Goal: Task Accomplishment & Management: Manage account settings

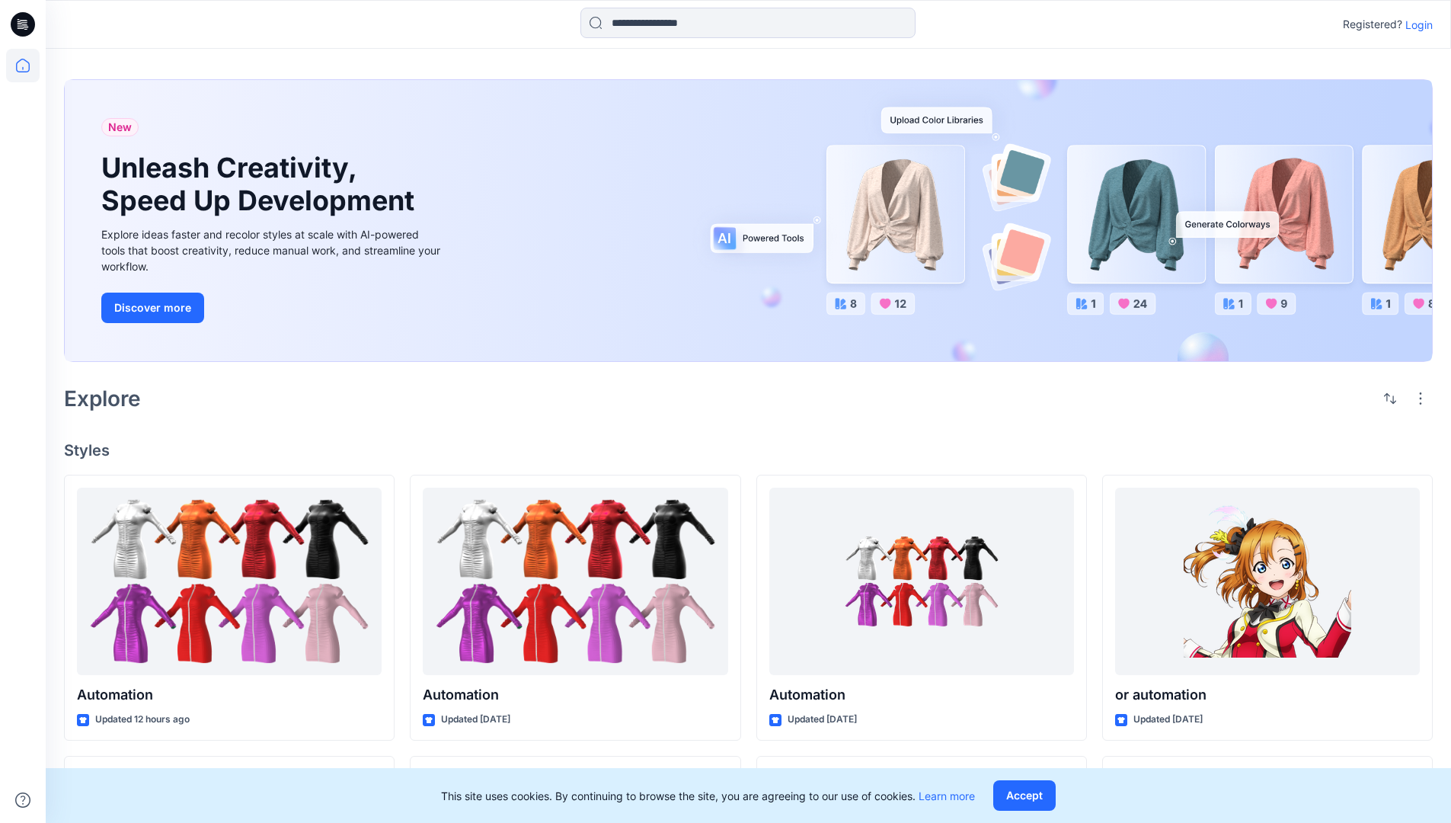
click at [1415, 24] on p "Login" at bounding box center [1418, 25] width 27 height 16
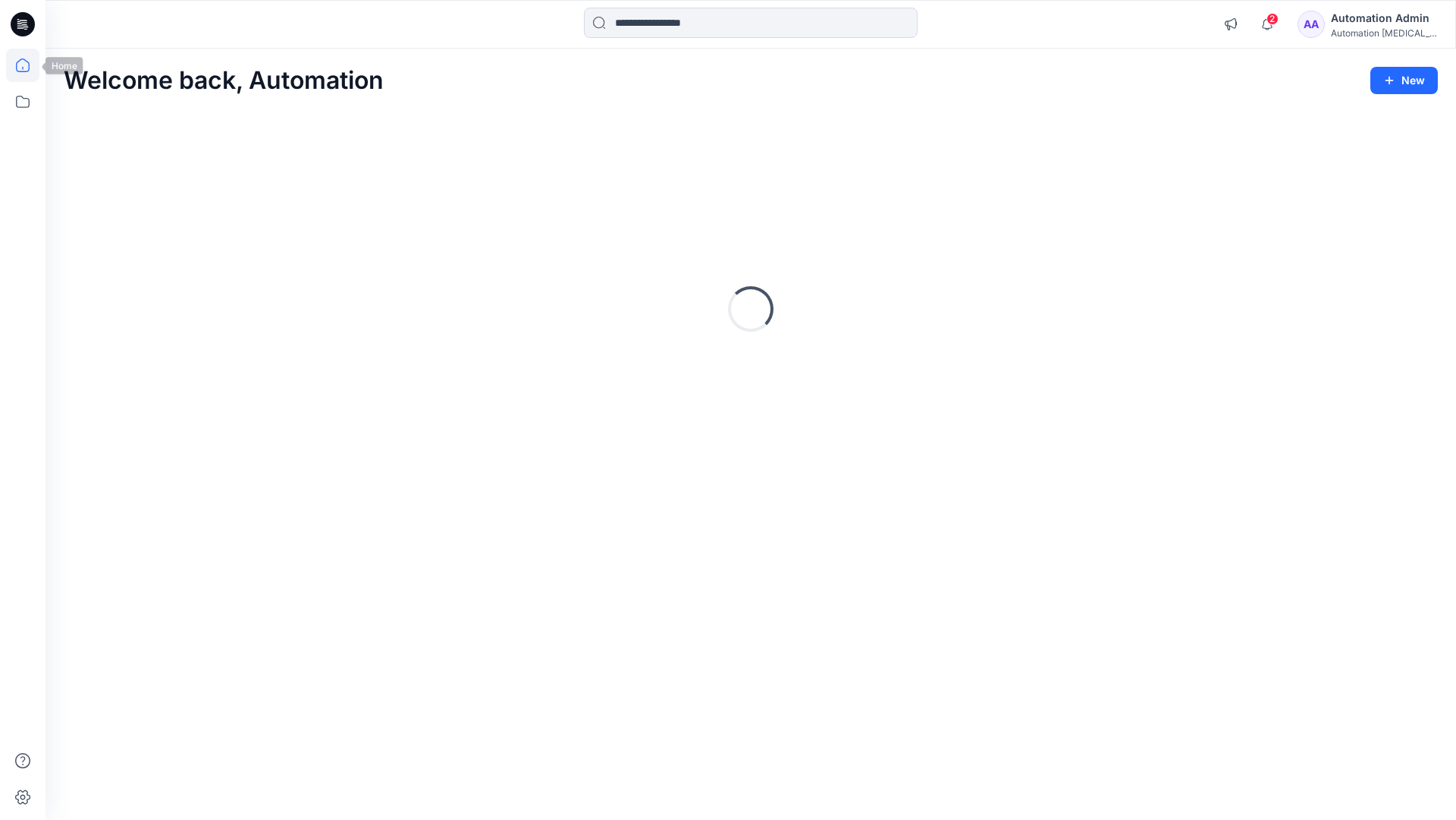
click at [29, 65] on icon at bounding box center [23, 66] width 14 height 14
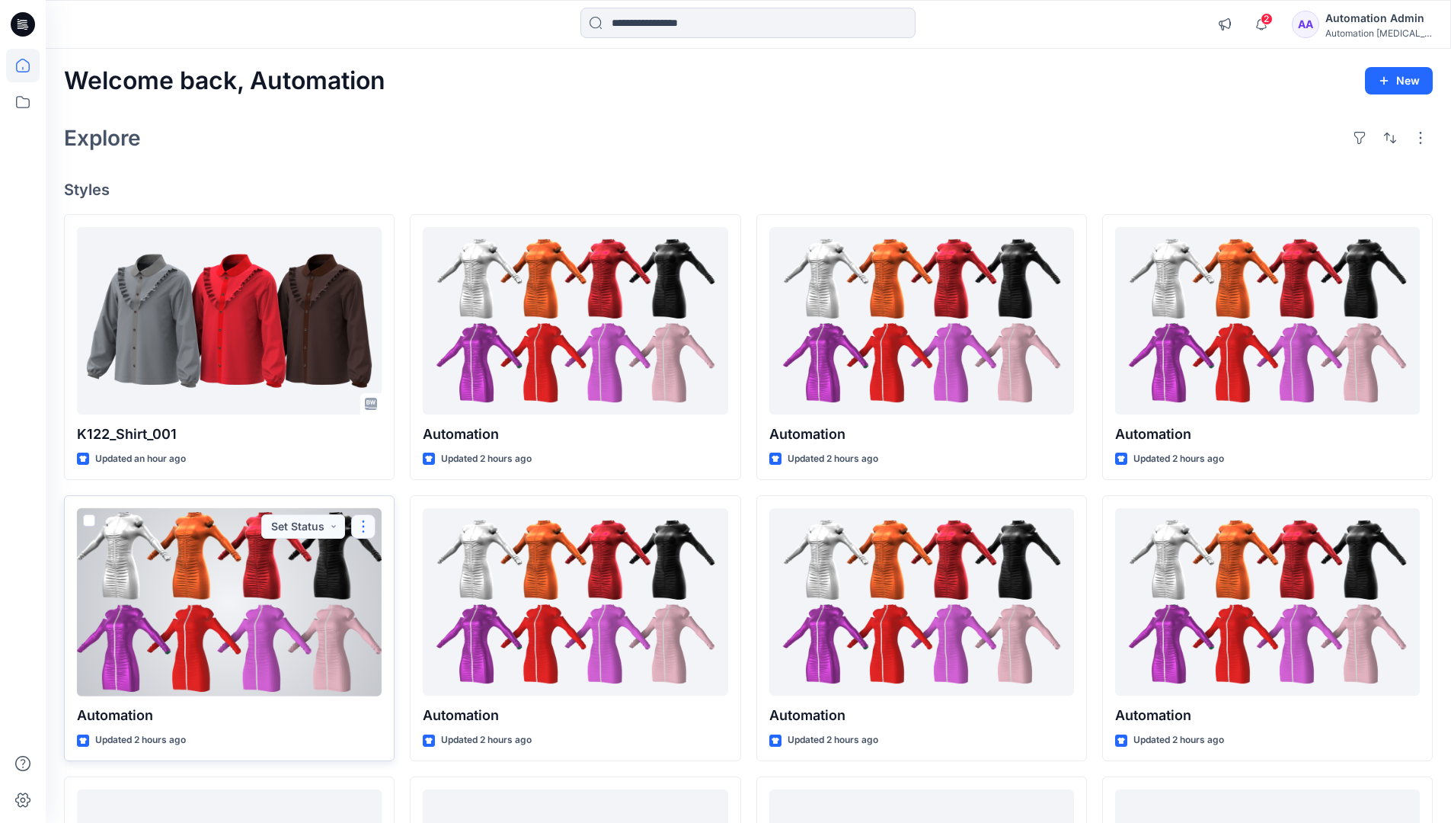
click at [363, 524] on button "button" at bounding box center [363, 526] width 24 height 24
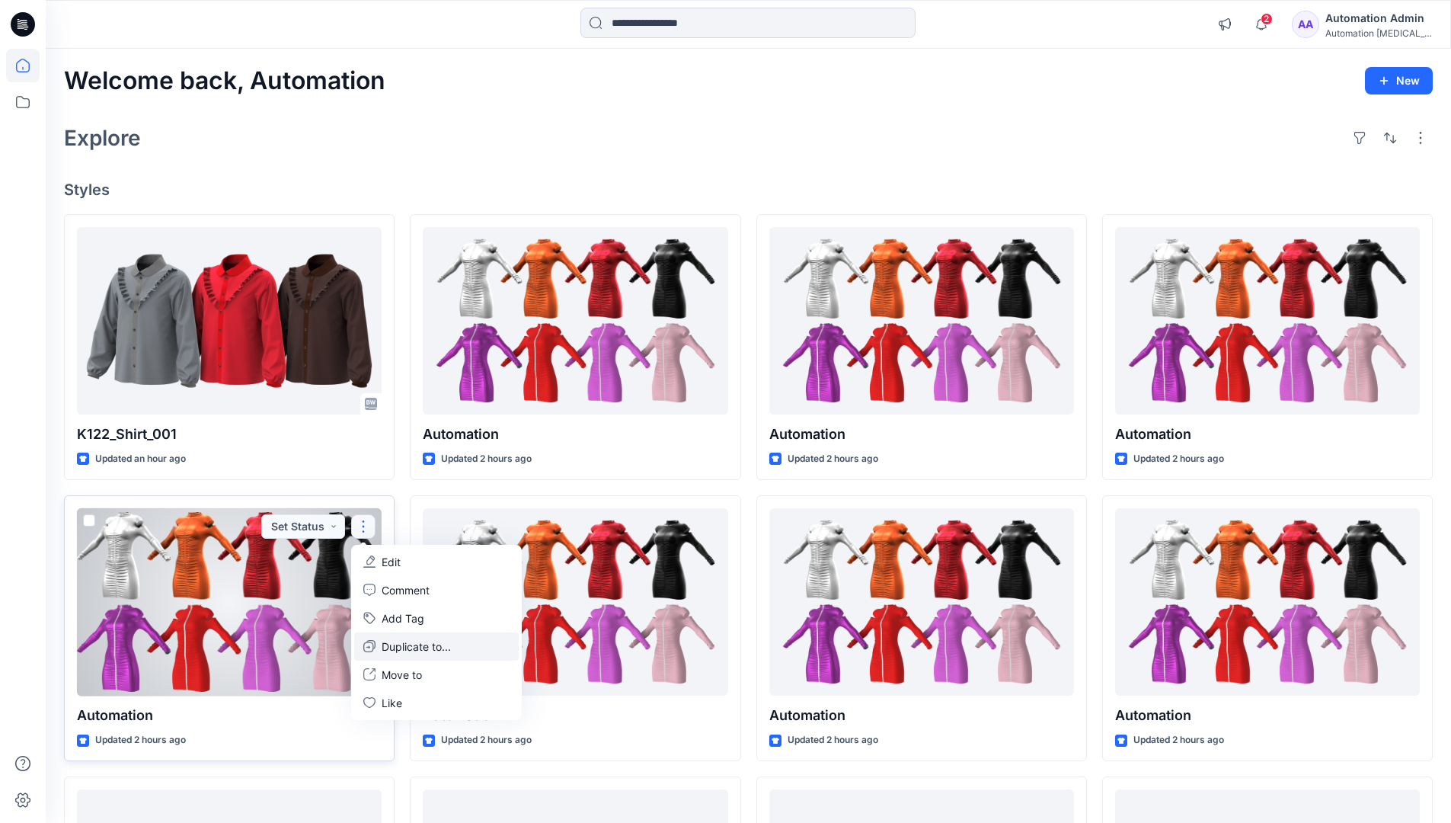
click at [387, 643] on p "Duplicate to..." at bounding box center [416, 646] width 69 height 16
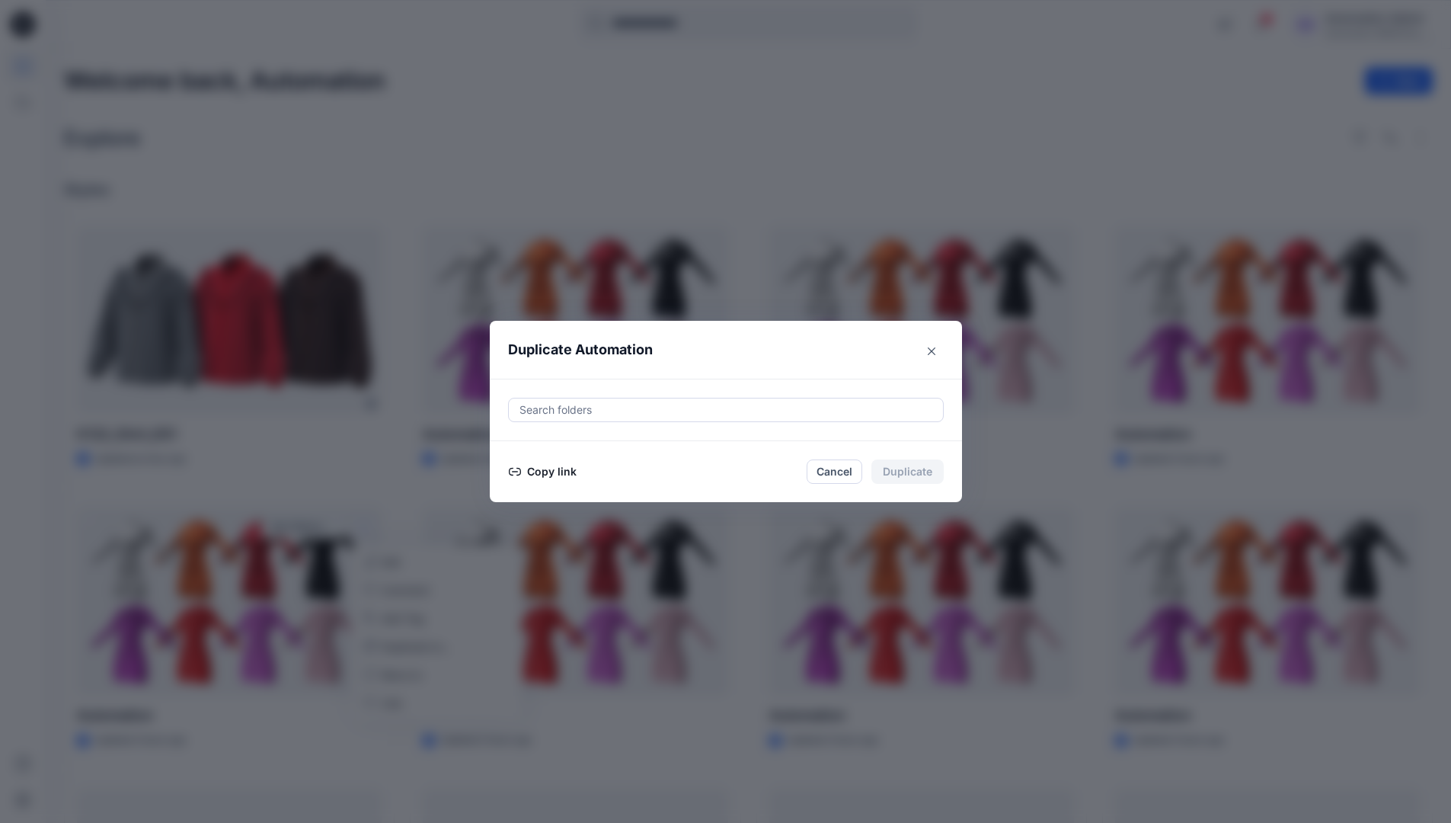
click at [573, 412] on div at bounding box center [726, 410] width 416 height 18
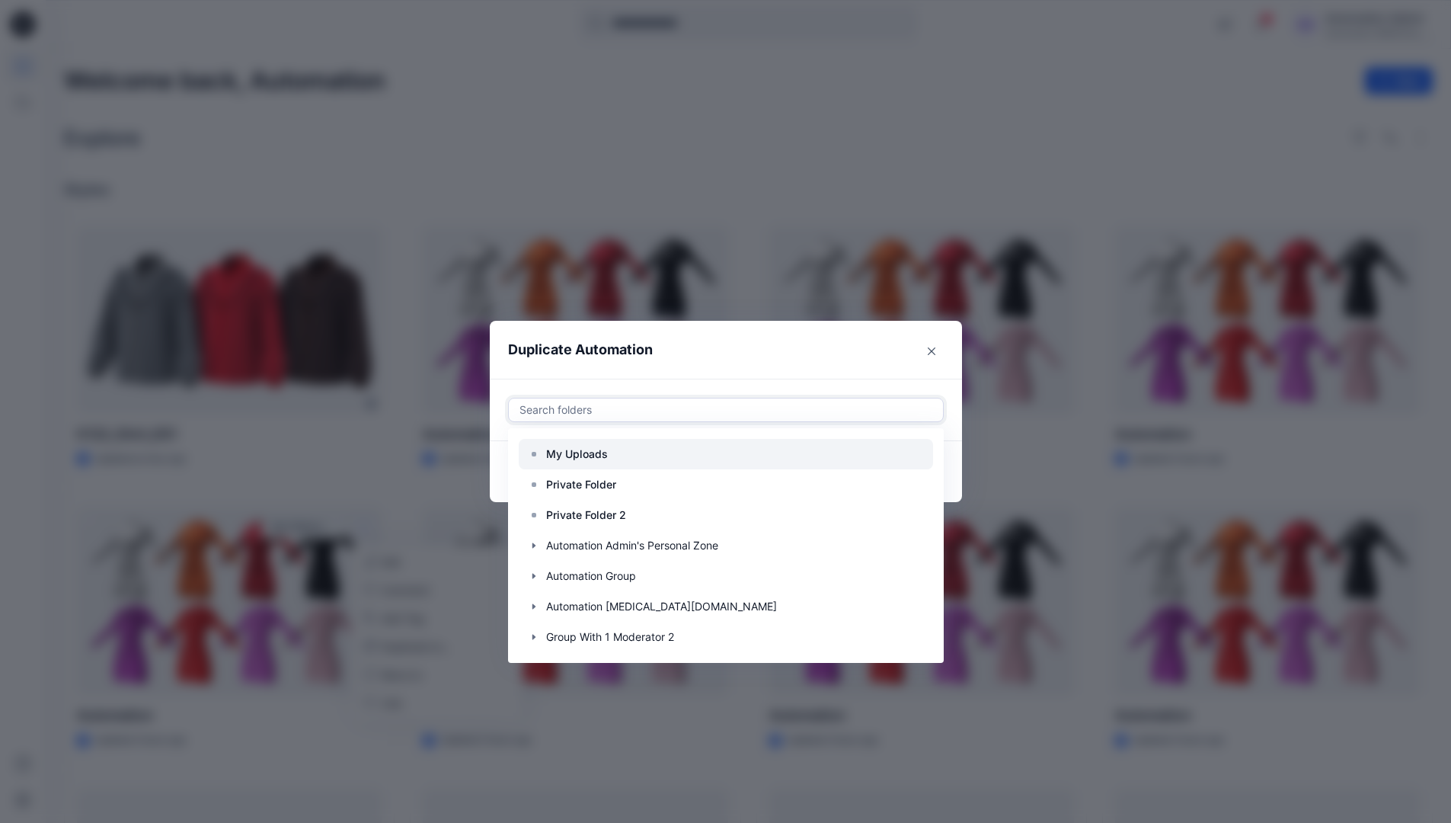
click at [585, 447] on p "My Uploads" at bounding box center [577, 454] width 62 height 18
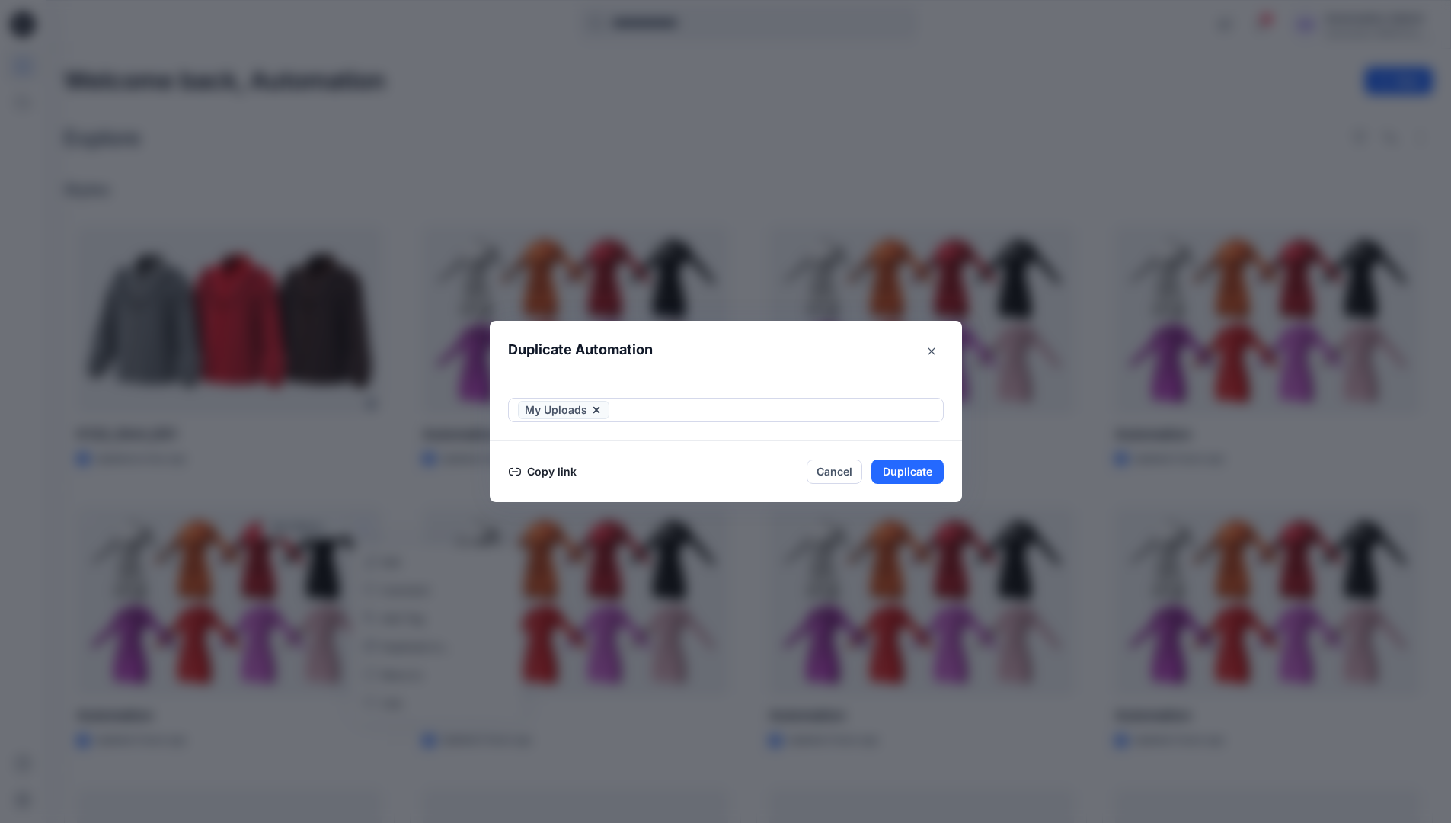
click at [715, 359] on header "Duplicate Automation" at bounding box center [711, 350] width 442 height 58
click at [922, 467] on button "Duplicate" at bounding box center [907, 471] width 72 height 24
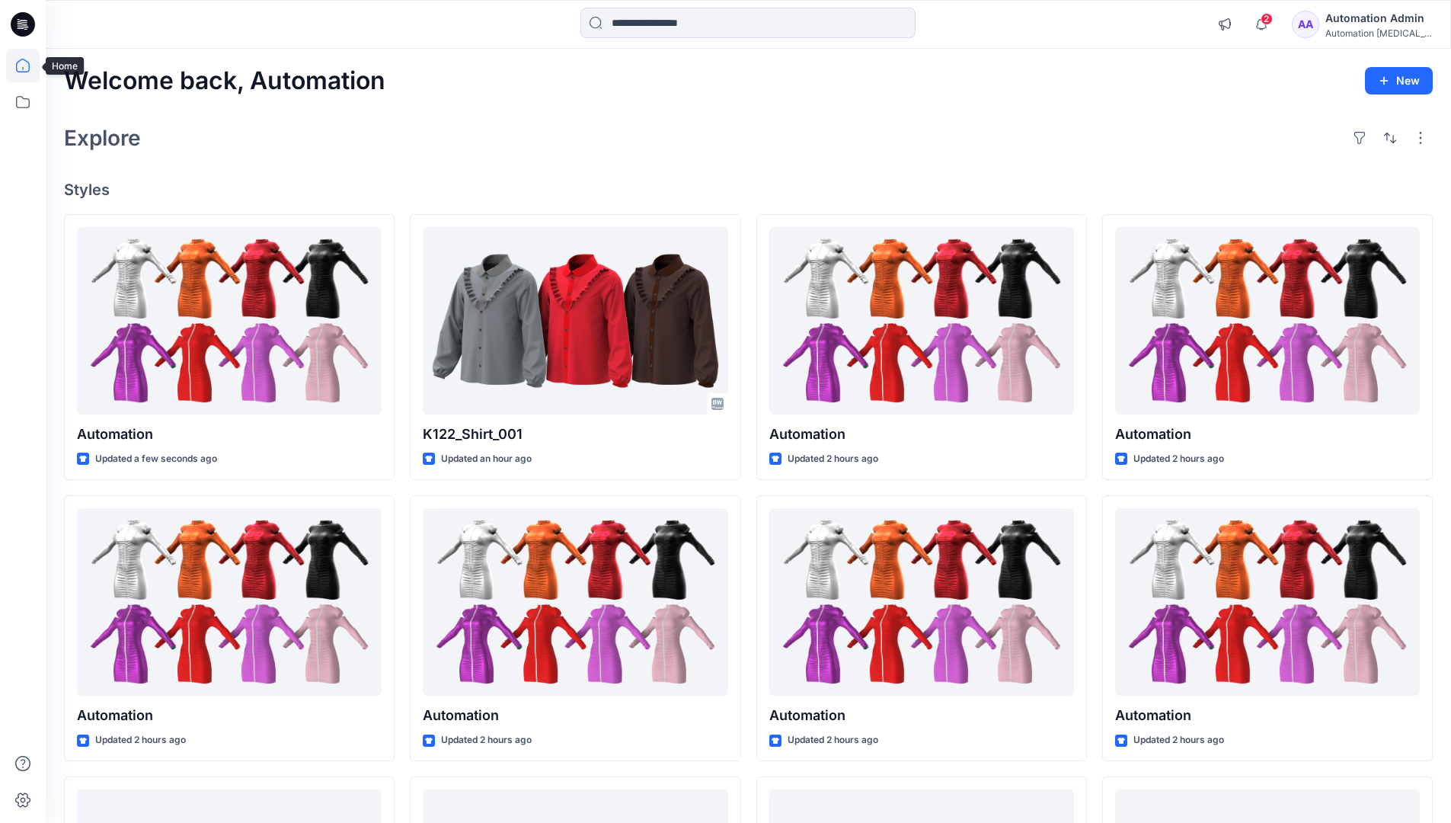
click at [15, 63] on icon at bounding box center [23, 66] width 34 height 34
click at [25, 98] on icon at bounding box center [23, 102] width 34 height 34
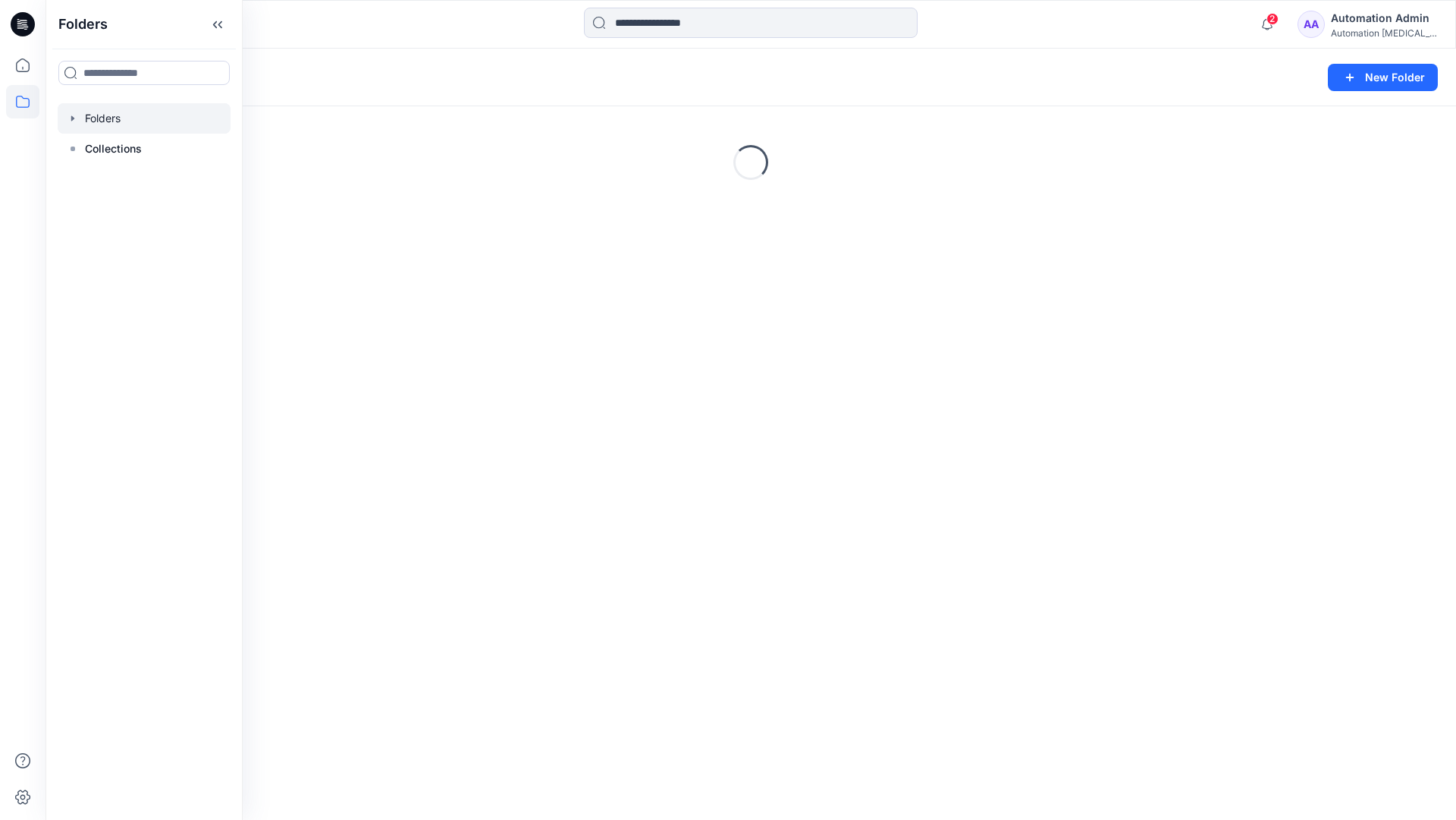
click at [1363, 26] on div "Automation Admin" at bounding box center [1384, 18] width 107 height 18
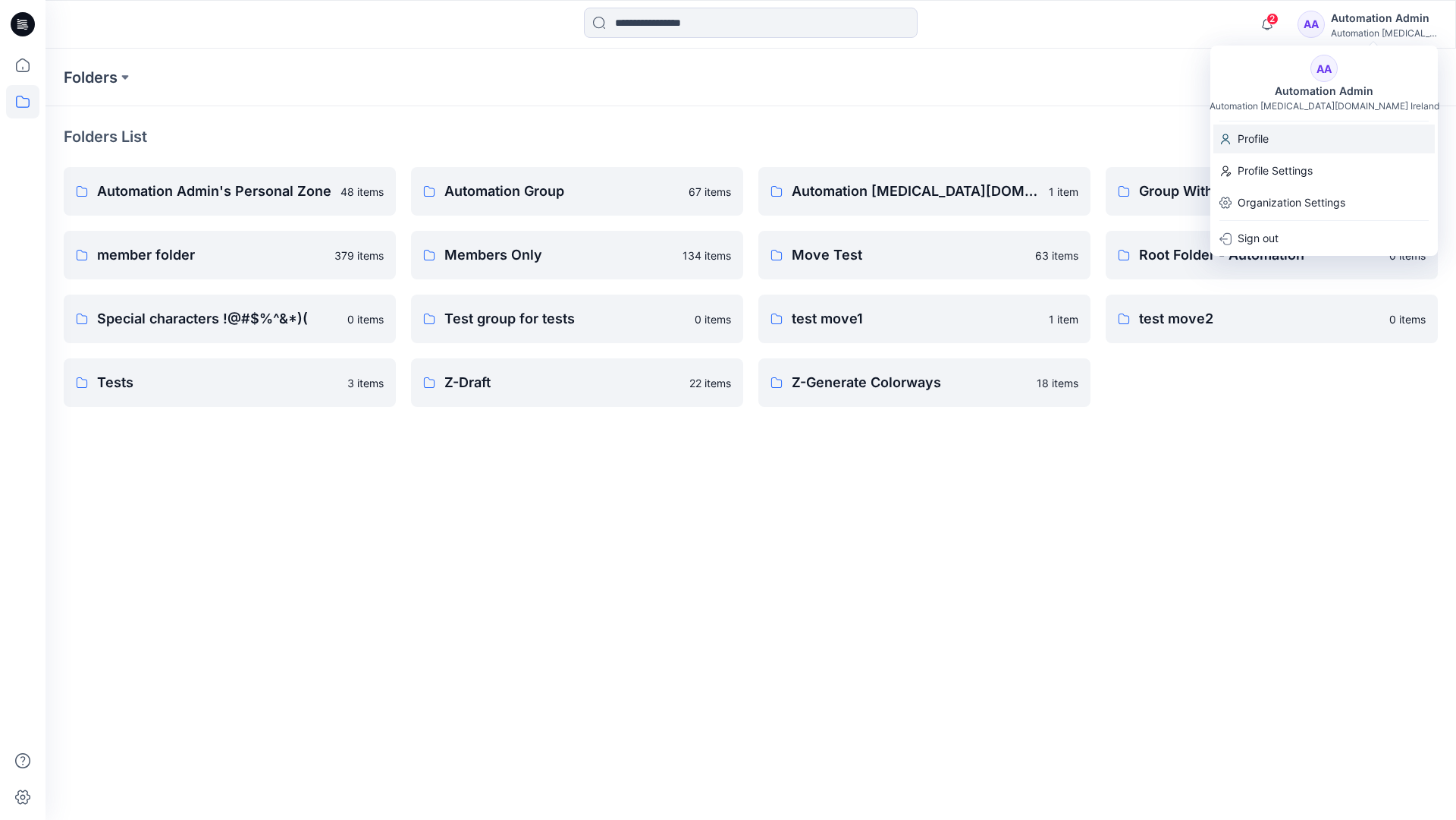
click at [1265, 138] on p "Profile" at bounding box center [1253, 138] width 31 height 29
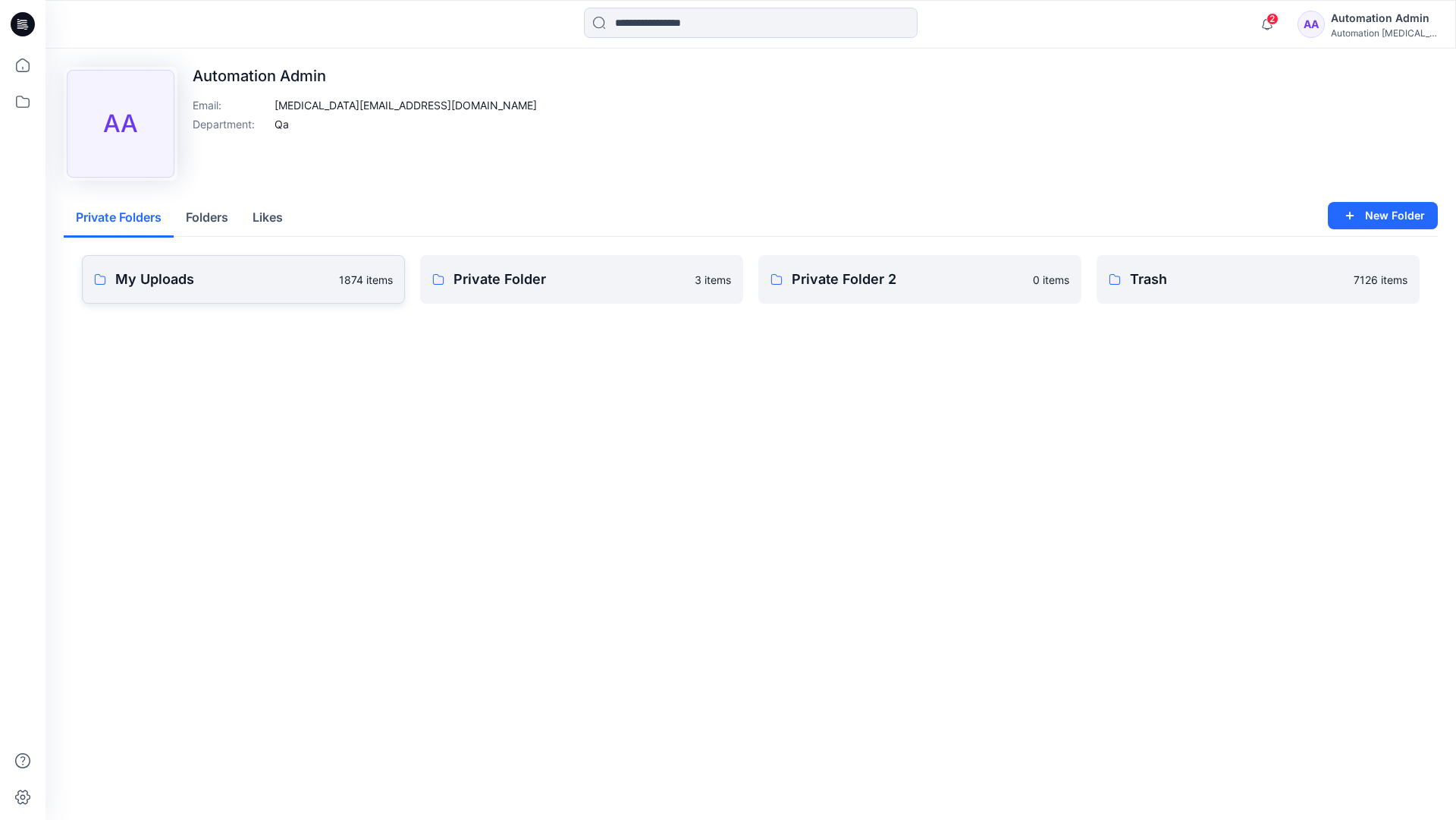
click at [266, 290] on link "My Uploads 1874 items" at bounding box center [243, 279] width 323 height 49
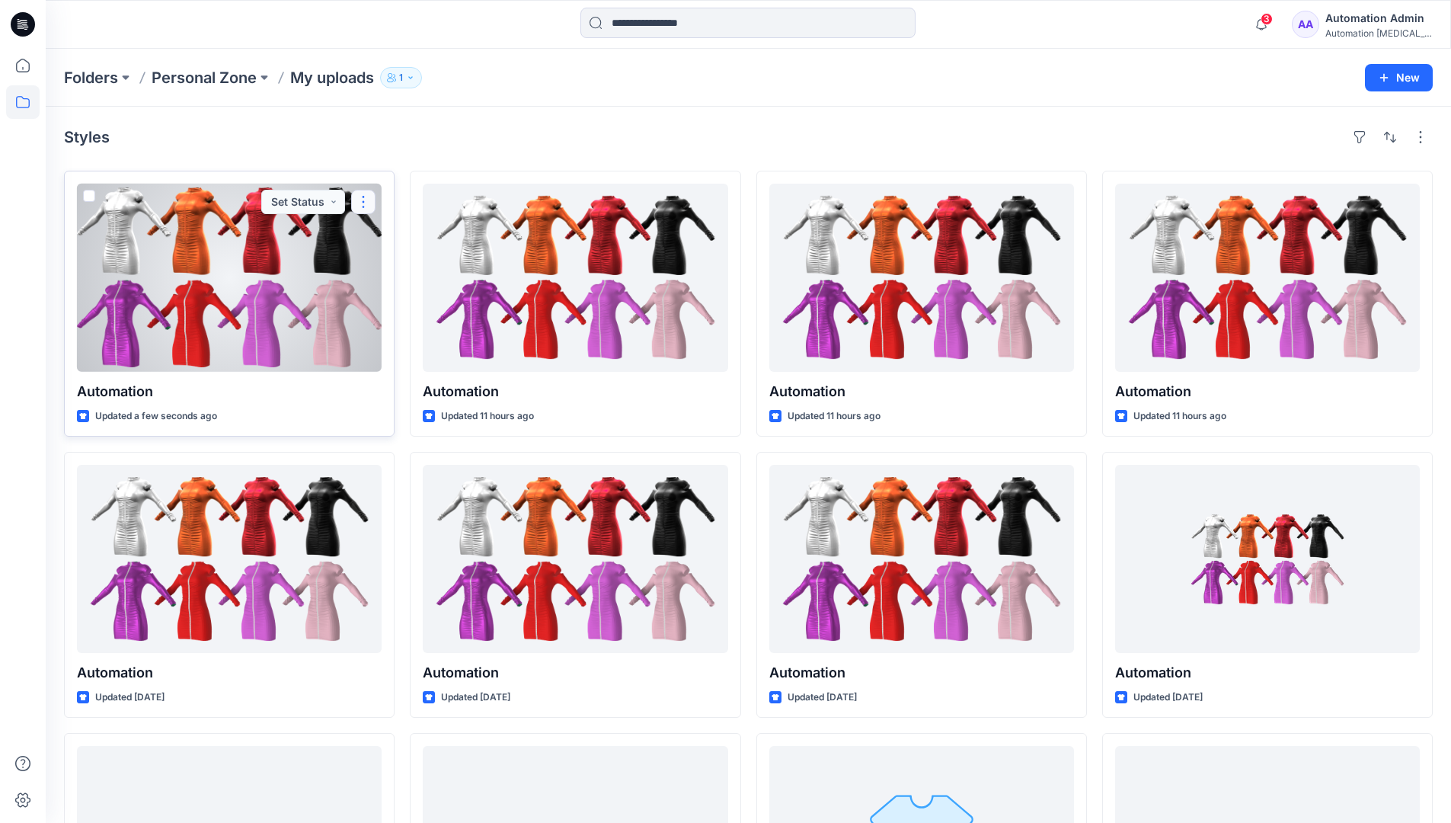
click at [362, 205] on button "button" at bounding box center [363, 202] width 24 height 24
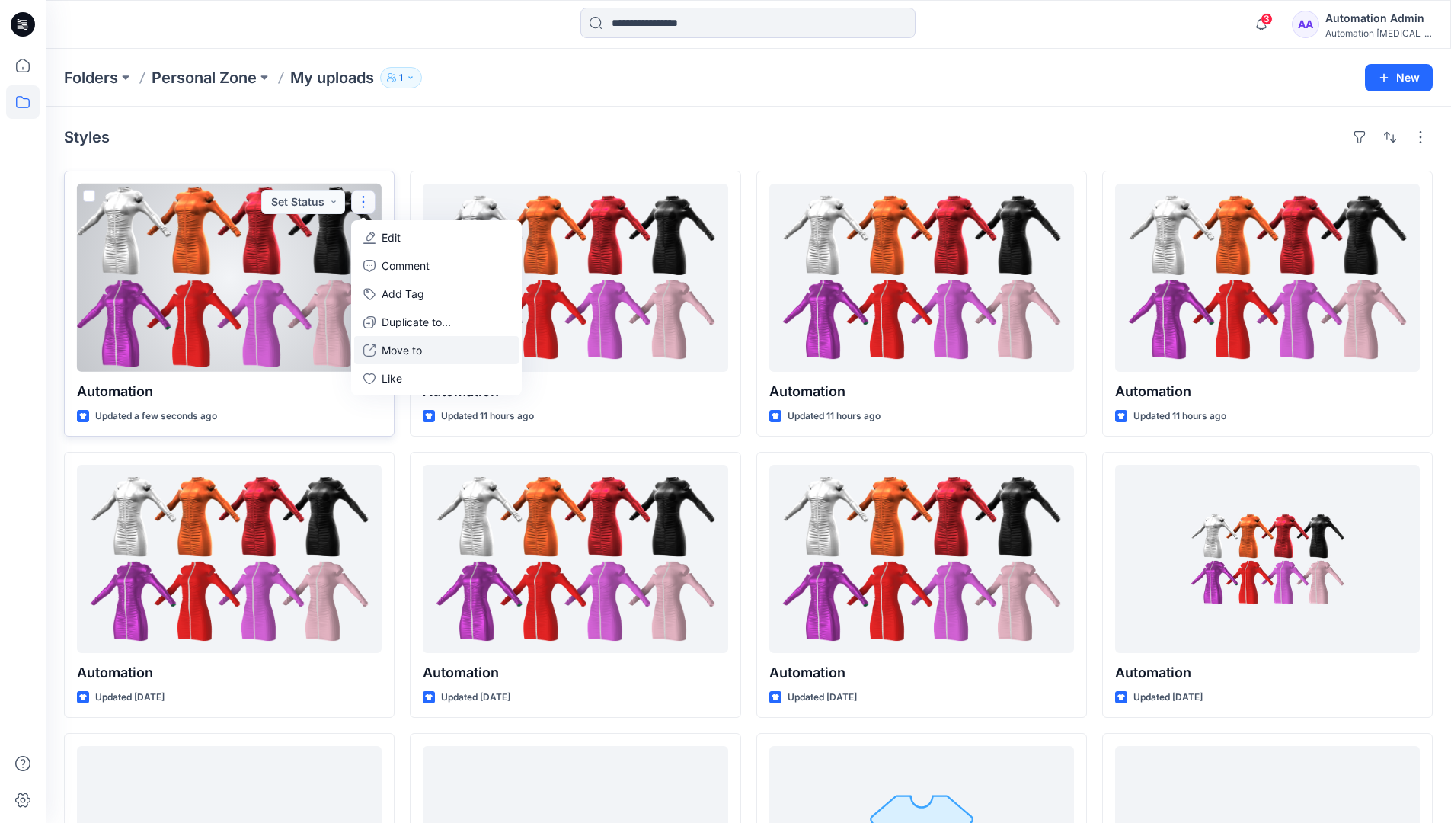
click at [380, 351] on button "Move to" at bounding box center [436, 350] width 165 height 28
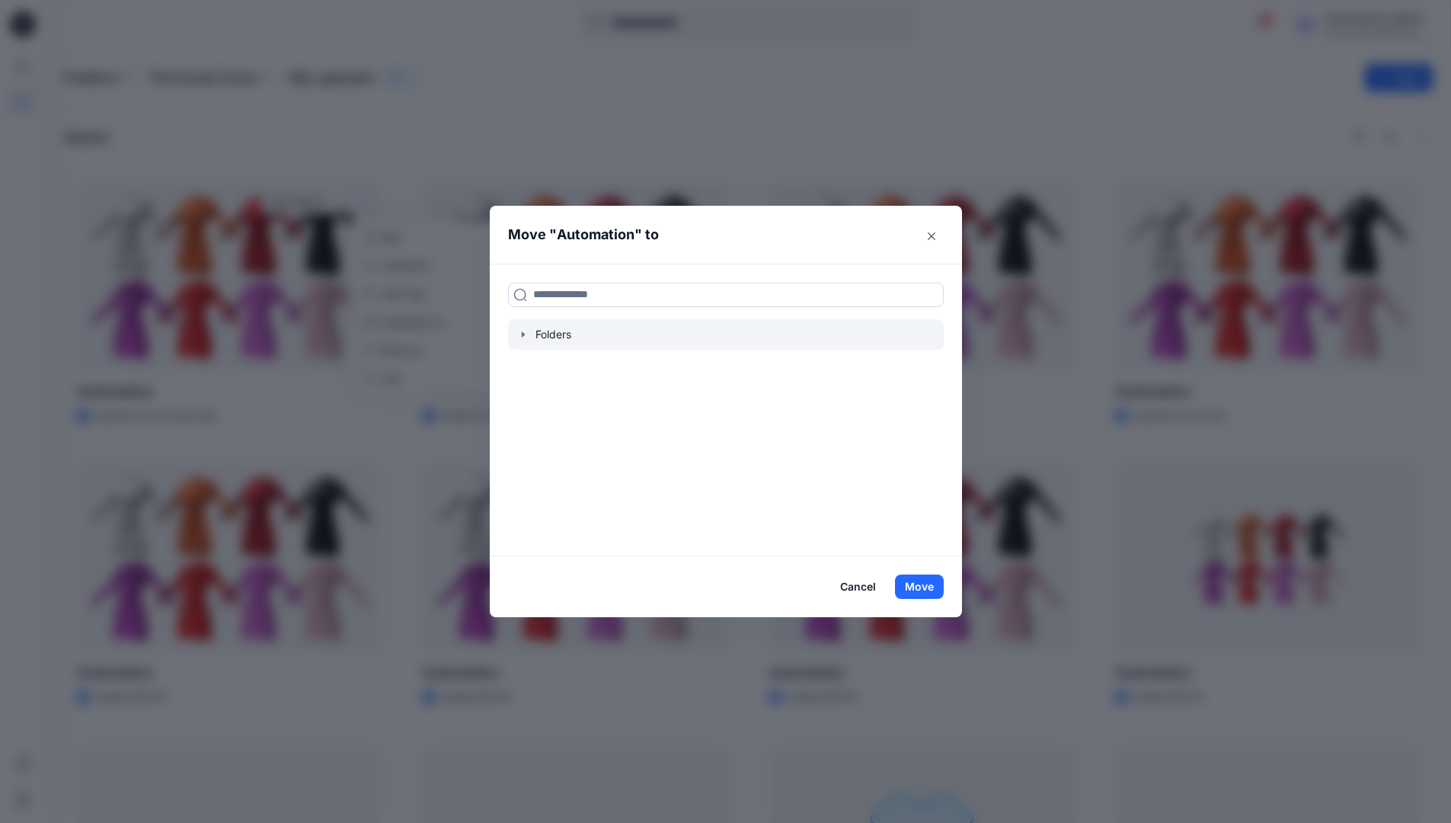
click at [529, 331] on icon "button" at bounding box center [523, 334] width 12 height 12
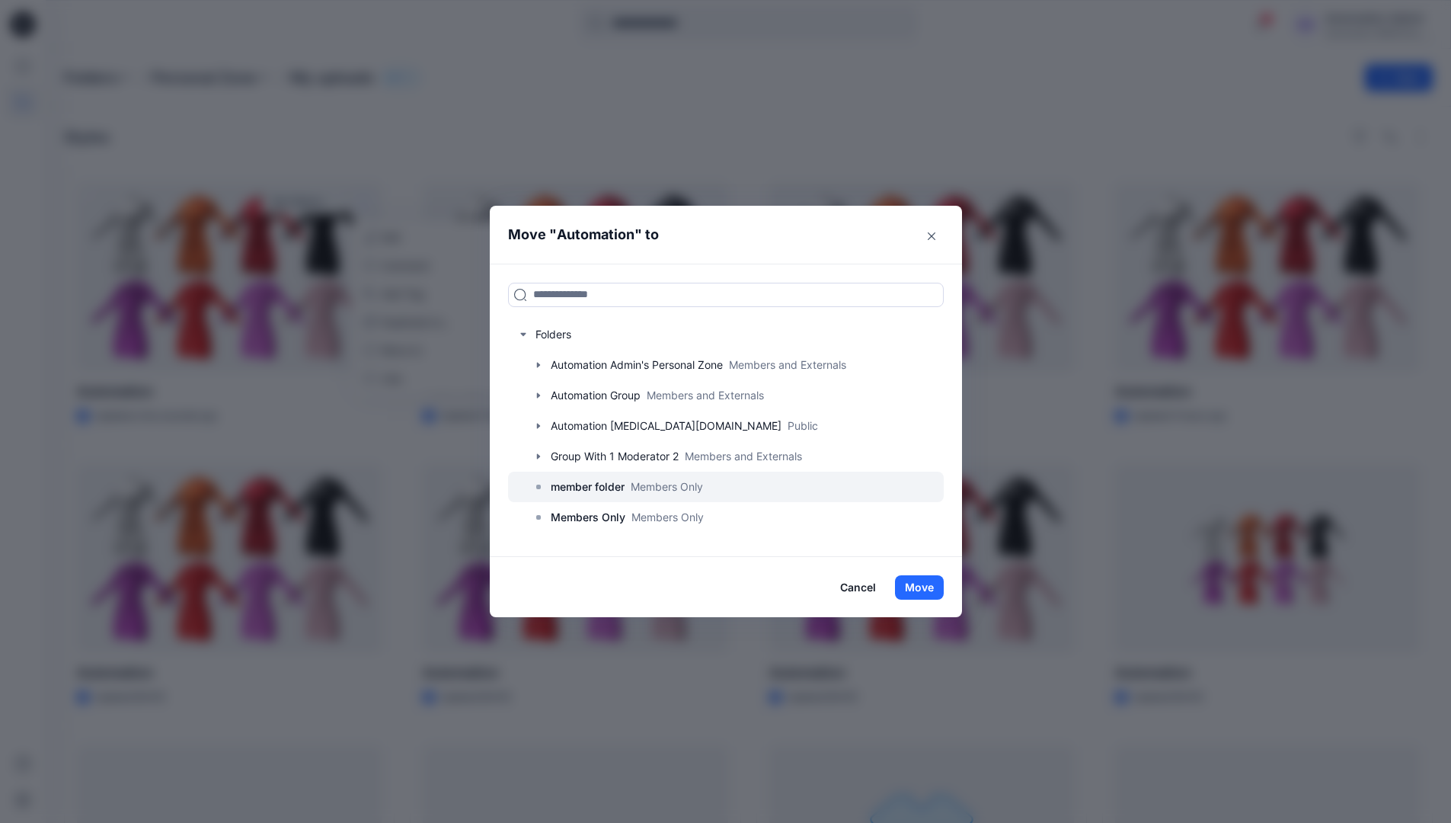
click at [583, 487] on p "member folder" at bounding box center [588, 487] width 74 height 18
click at [931, 586] on button "Move" at bounding box center [919, 587] width 49 height 24
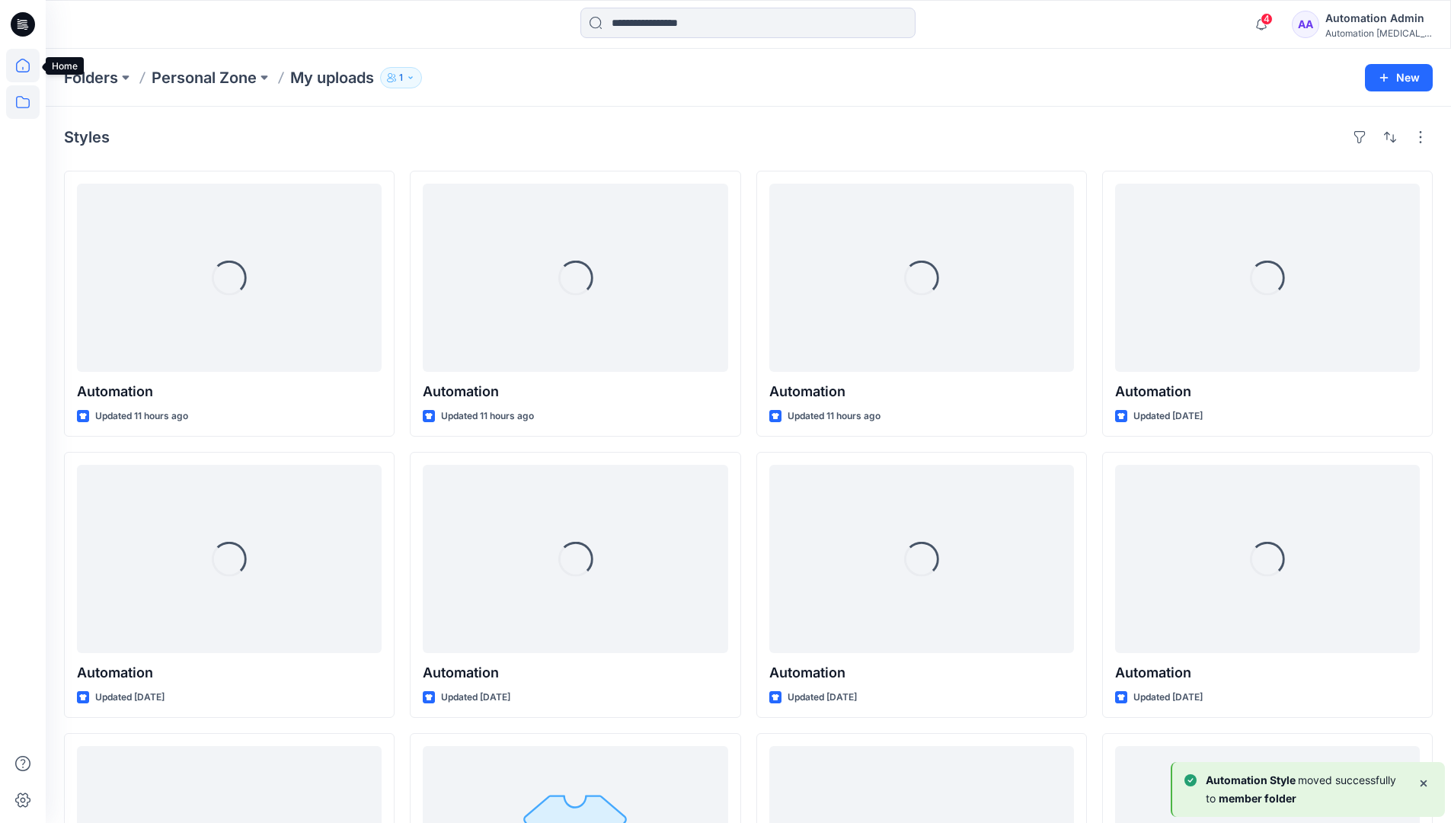
click at [24, 69] on icon at bounding box center [23, 66] width 34 height 34
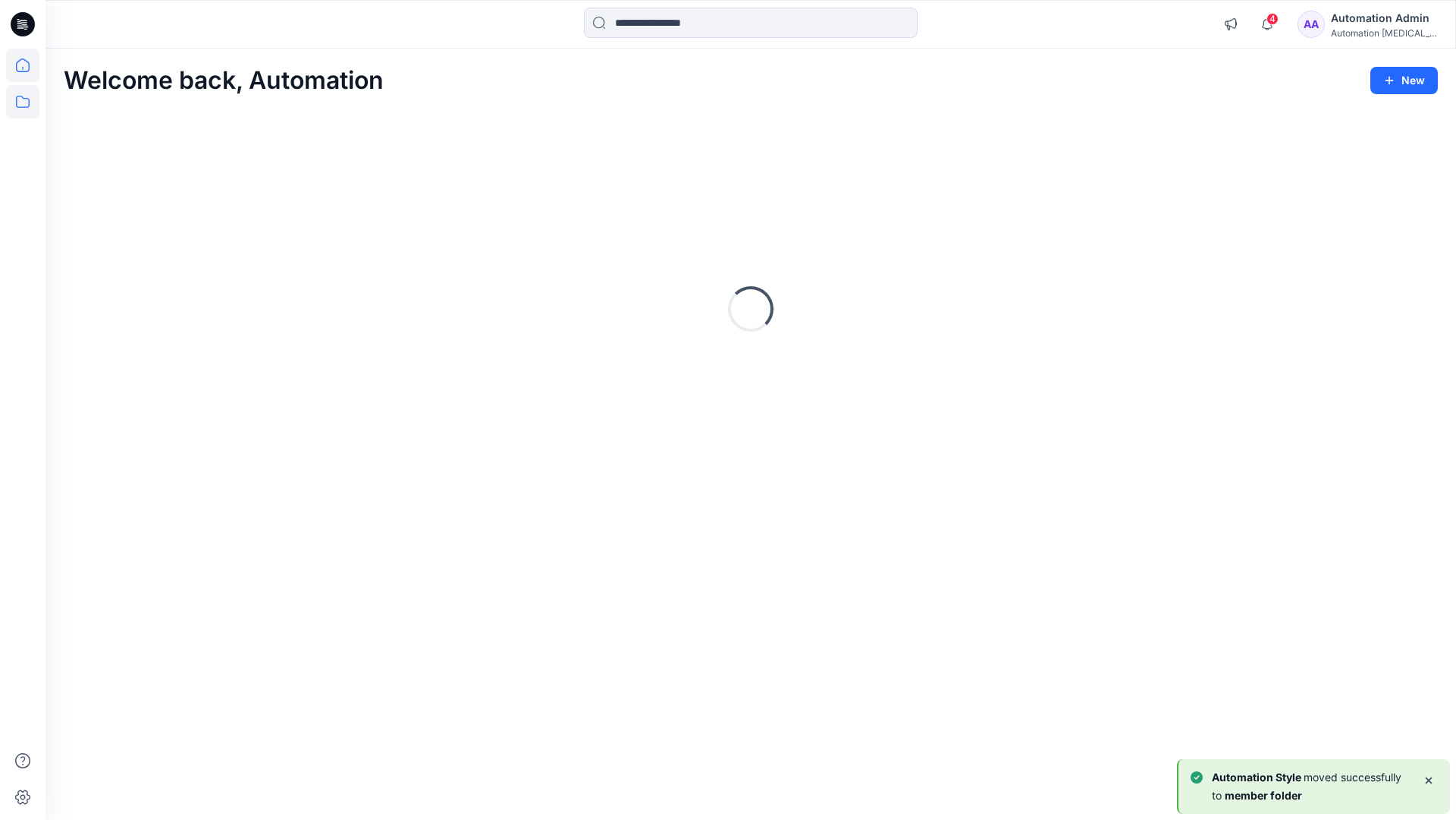
click at [24, 99] on icon at bounding box center [23, 102] width 14 height 12
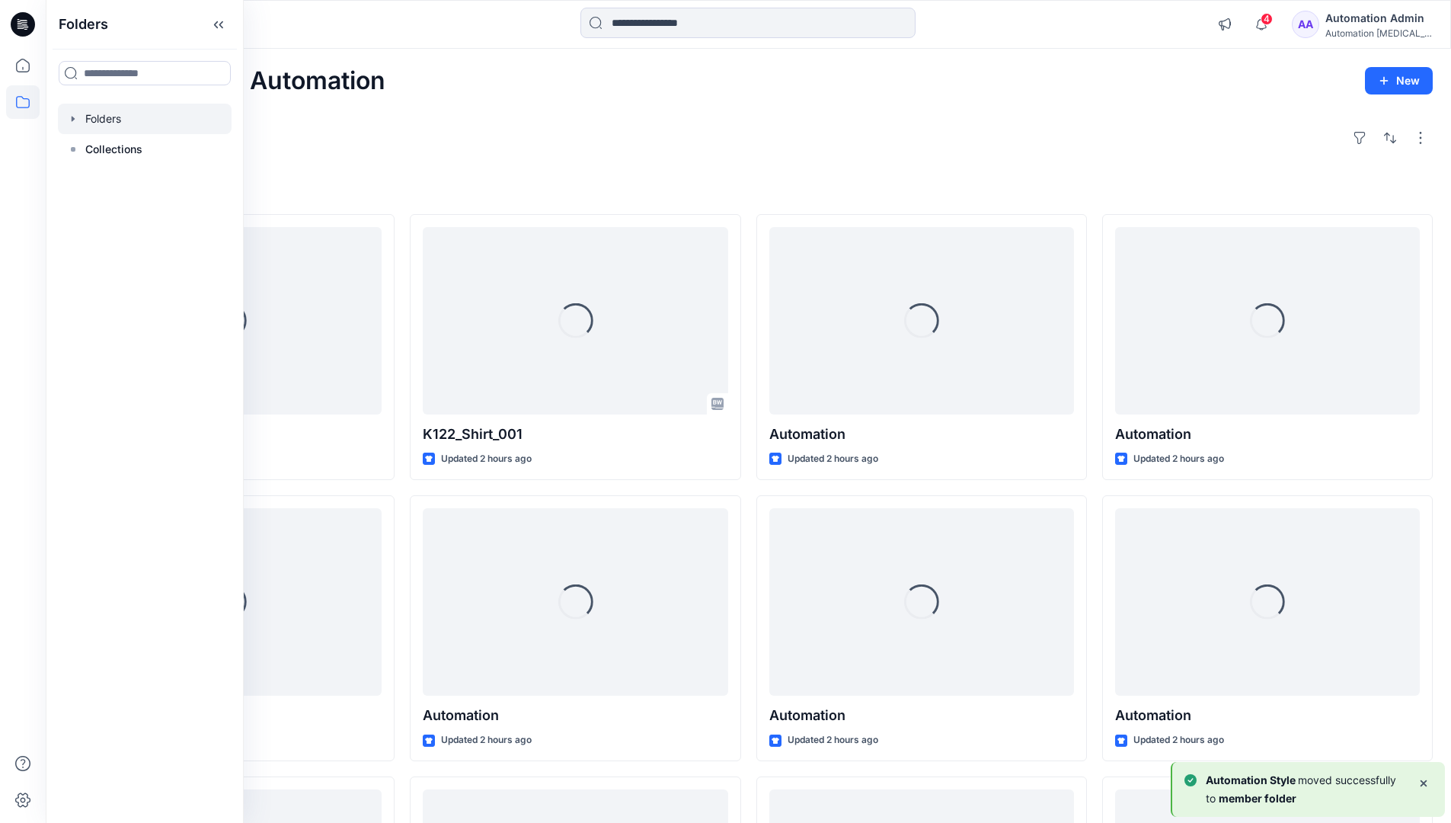
click at [111, 117] on div at bounding box center [145, 119] width 174 height 30
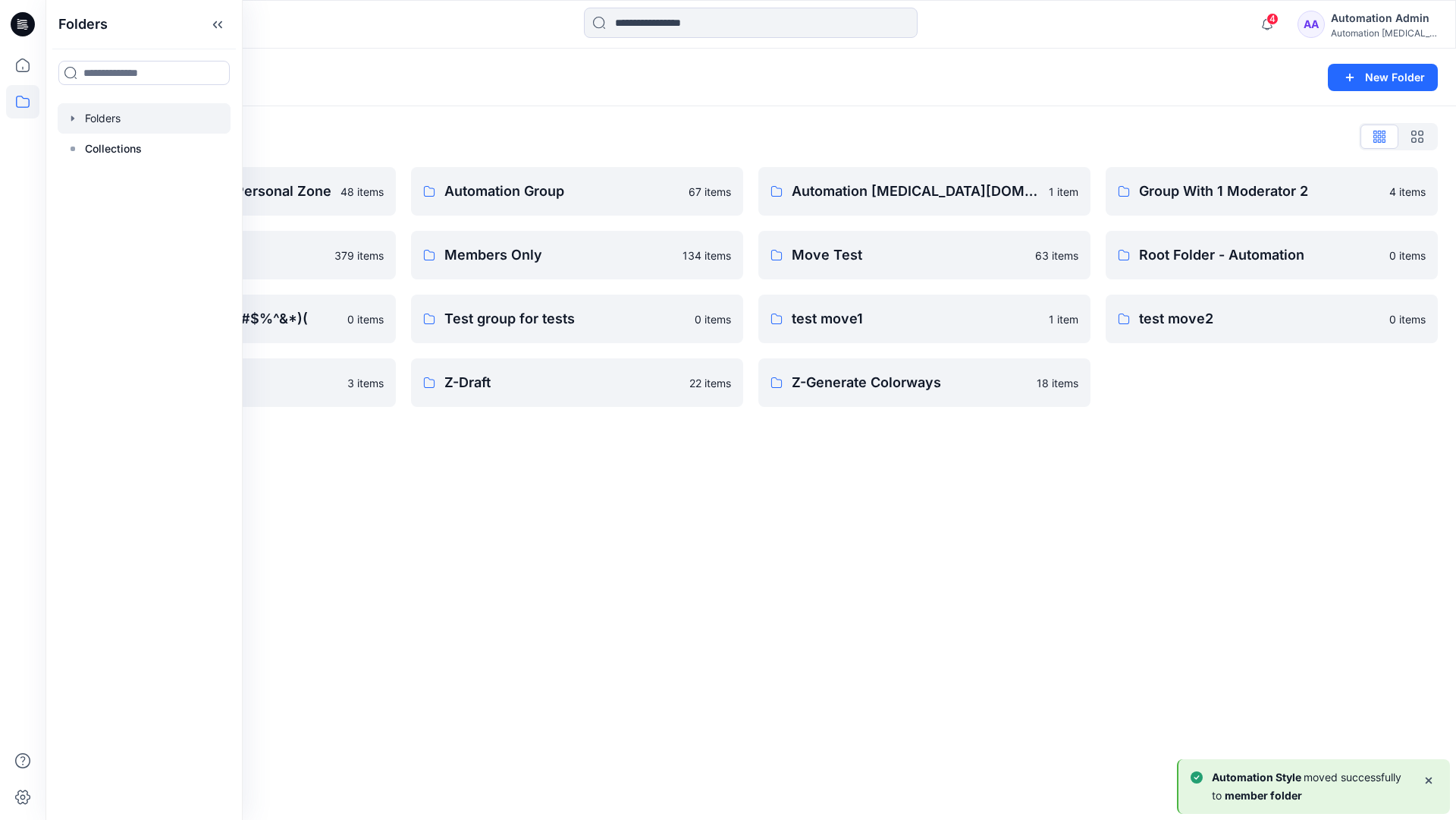
click at [607, 482] on div "Folders New Folder Folders List Automation Admin's Personal Zone 48 items membe…" at bounding box center [751, 434] width 1411 height 771
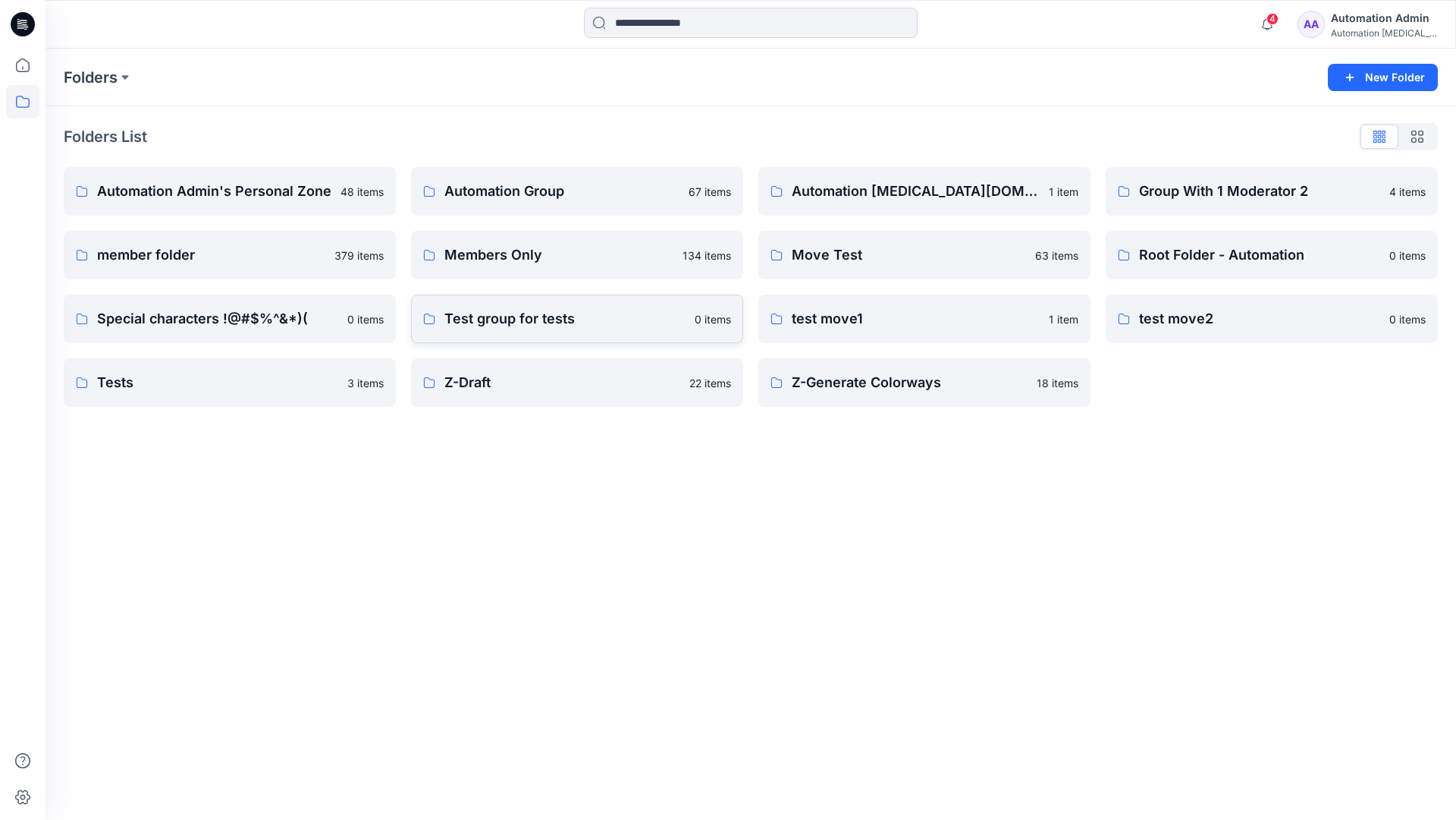
click at [562, 324] on p "Test group for tests" at bounding box center [565, 318] width 241 height 21
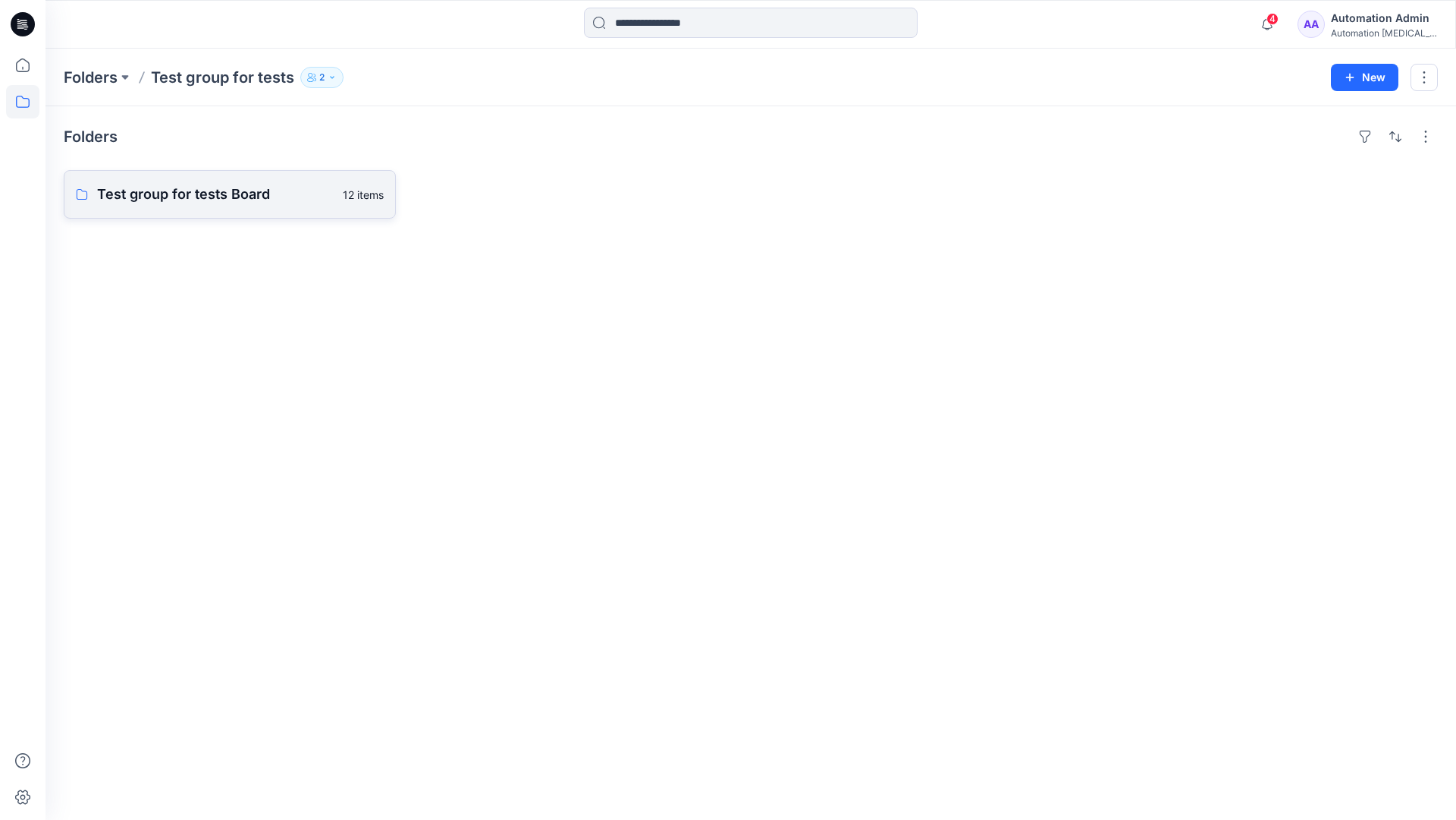
click at [260, 206] on link "Test group for tests Board 12 items" at bounding box center [230, 194] width 333 height 49
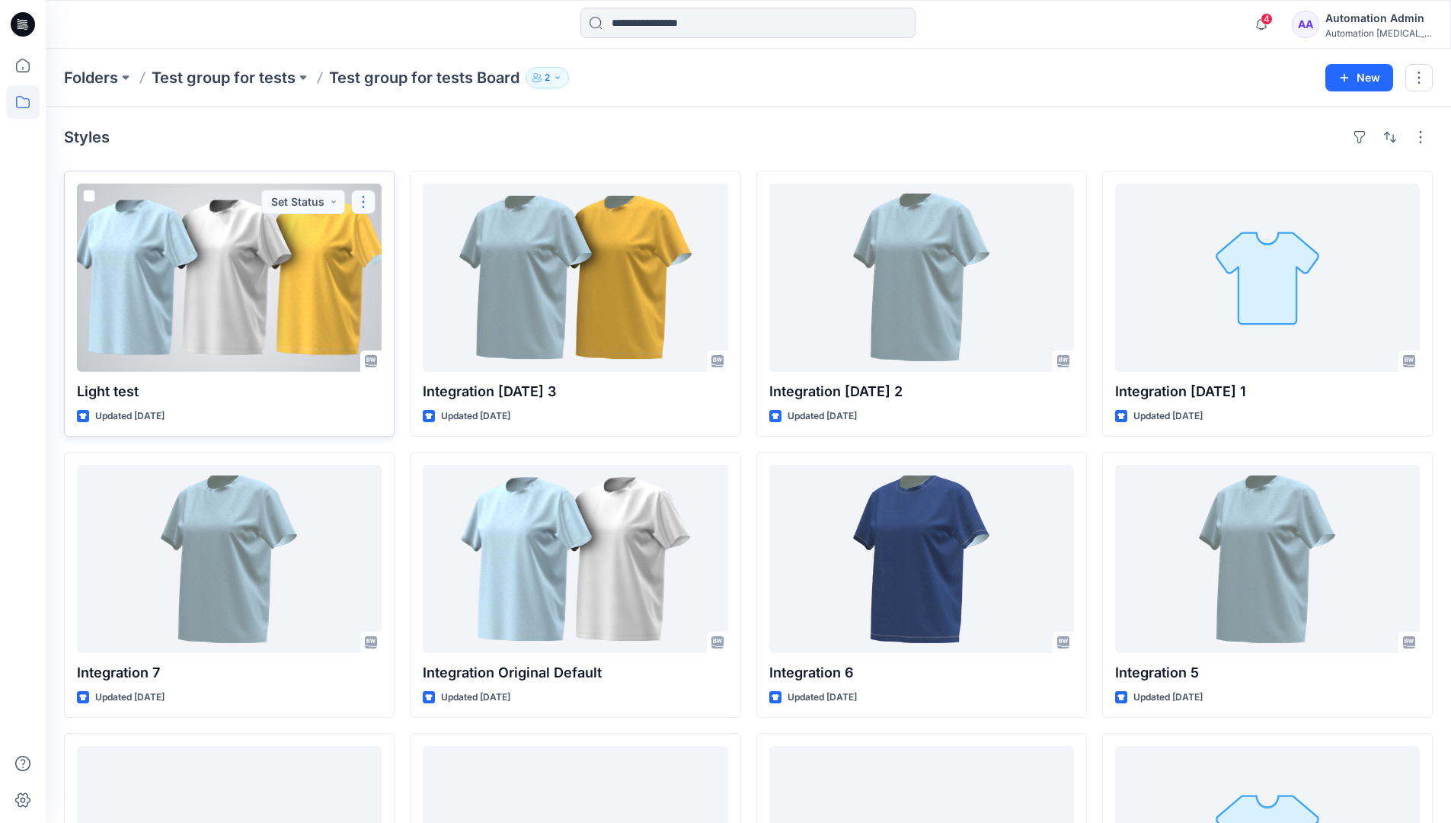
click at [368, 202] on button "button" at bounding box center [363, 202] width 24 height 24
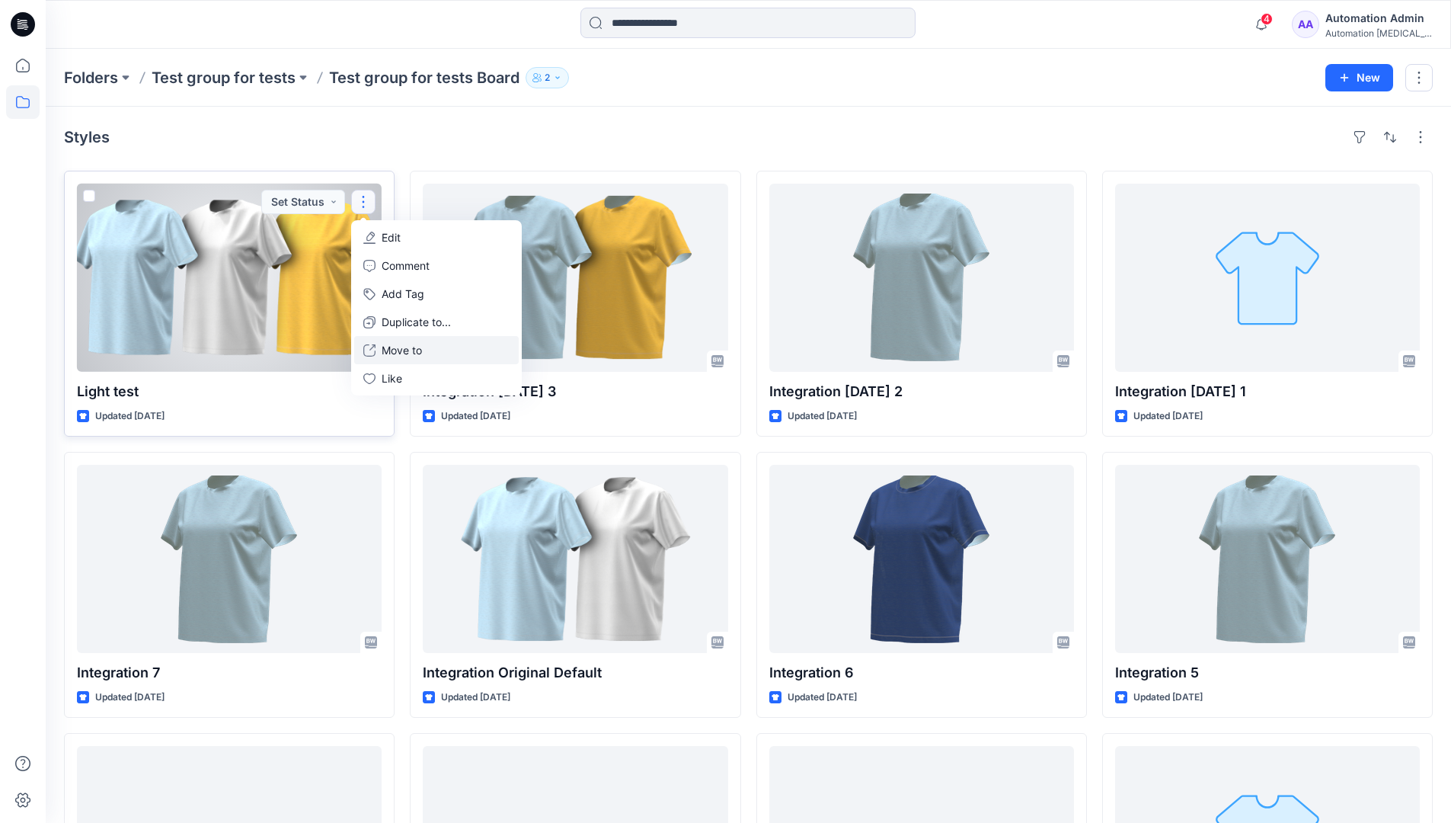
click at [400, 344] on p "Move to" at bounding box center [402, 350] width 40 height 16
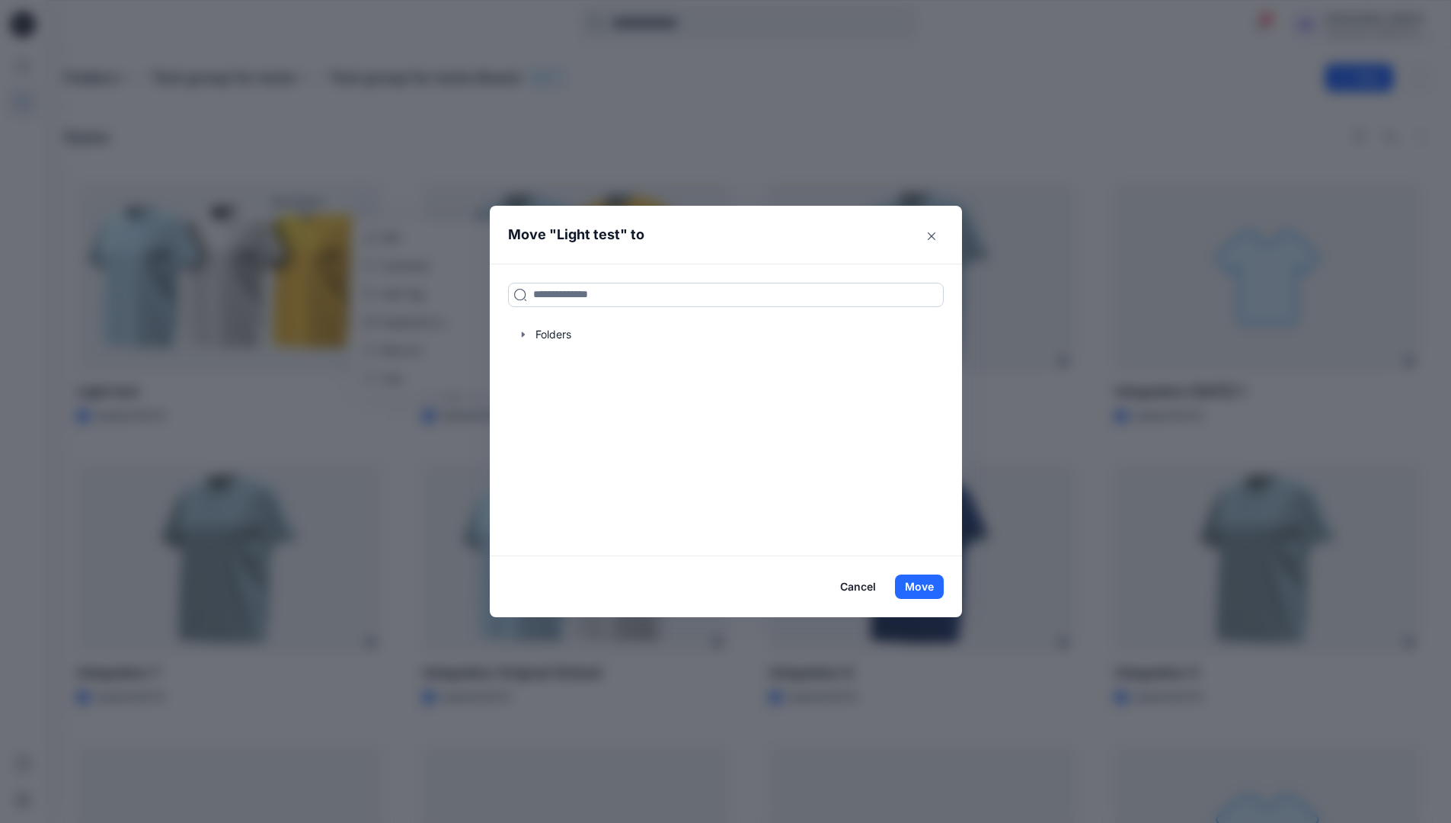
click at [562, 300] on input at bounding box center [726, 295] width 436 height 24
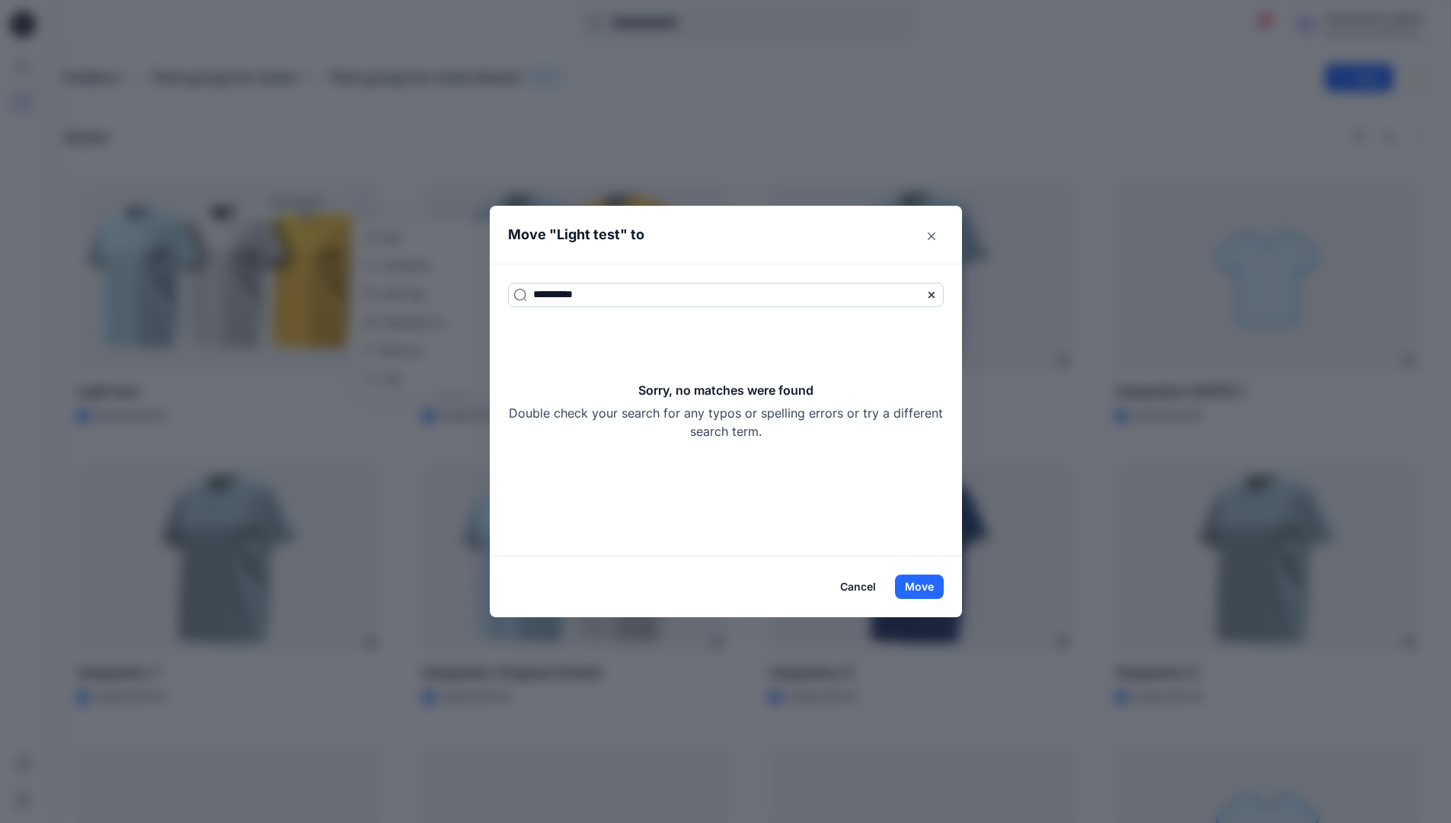
type input "**********"
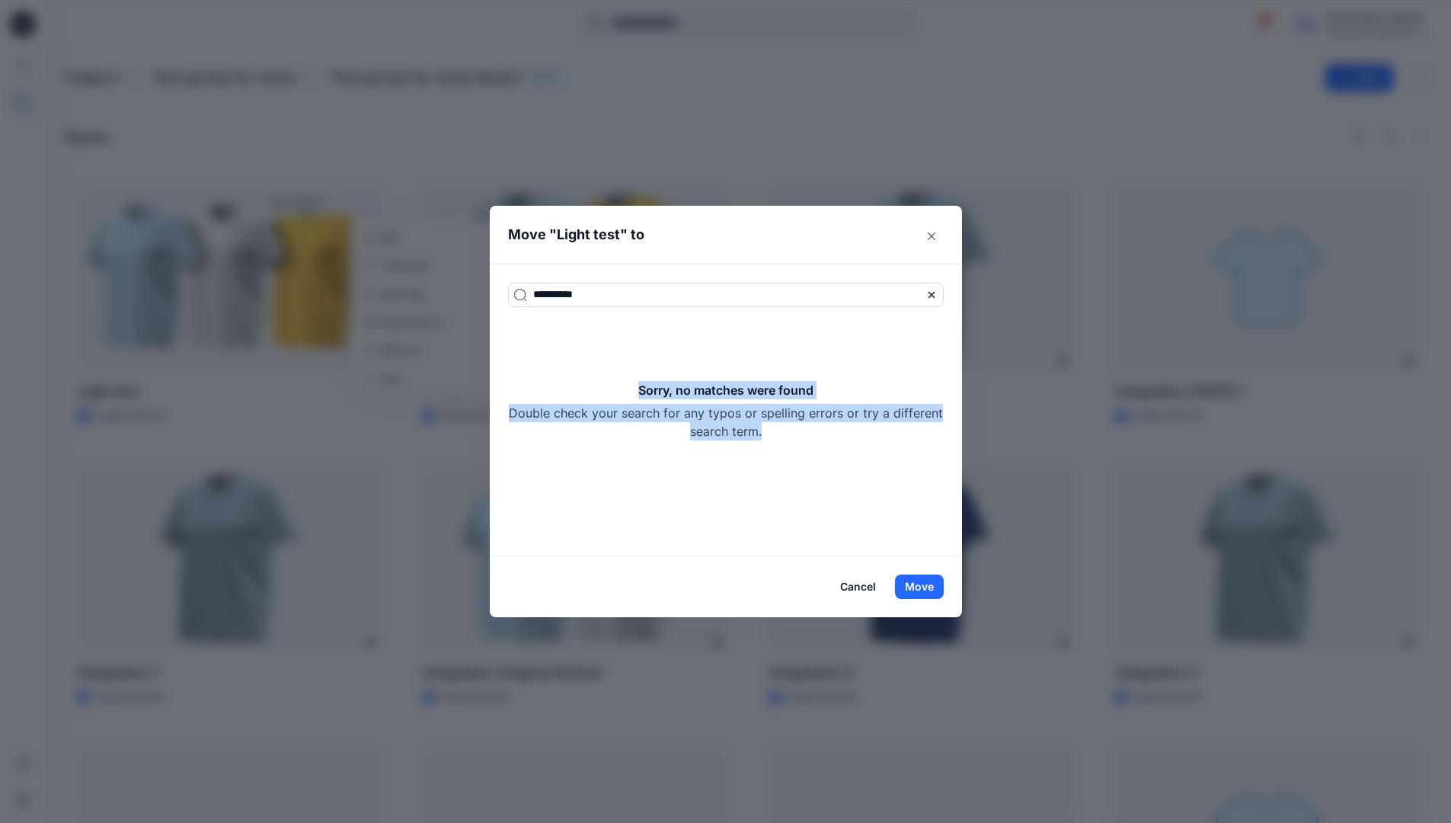
drag, startPoint x: 562, startPoint y: 300, endPoint x: 825, endPoint y: 426, distance: 291.3
click at [825, 426] on div "Sorry, no matches were found Double check your search for any typos or spelling…" at bounding box center [726, 410] width 436 height 59
click at [934, 579] on button "Move" at bounding box center [919, 586] width 49 height 24
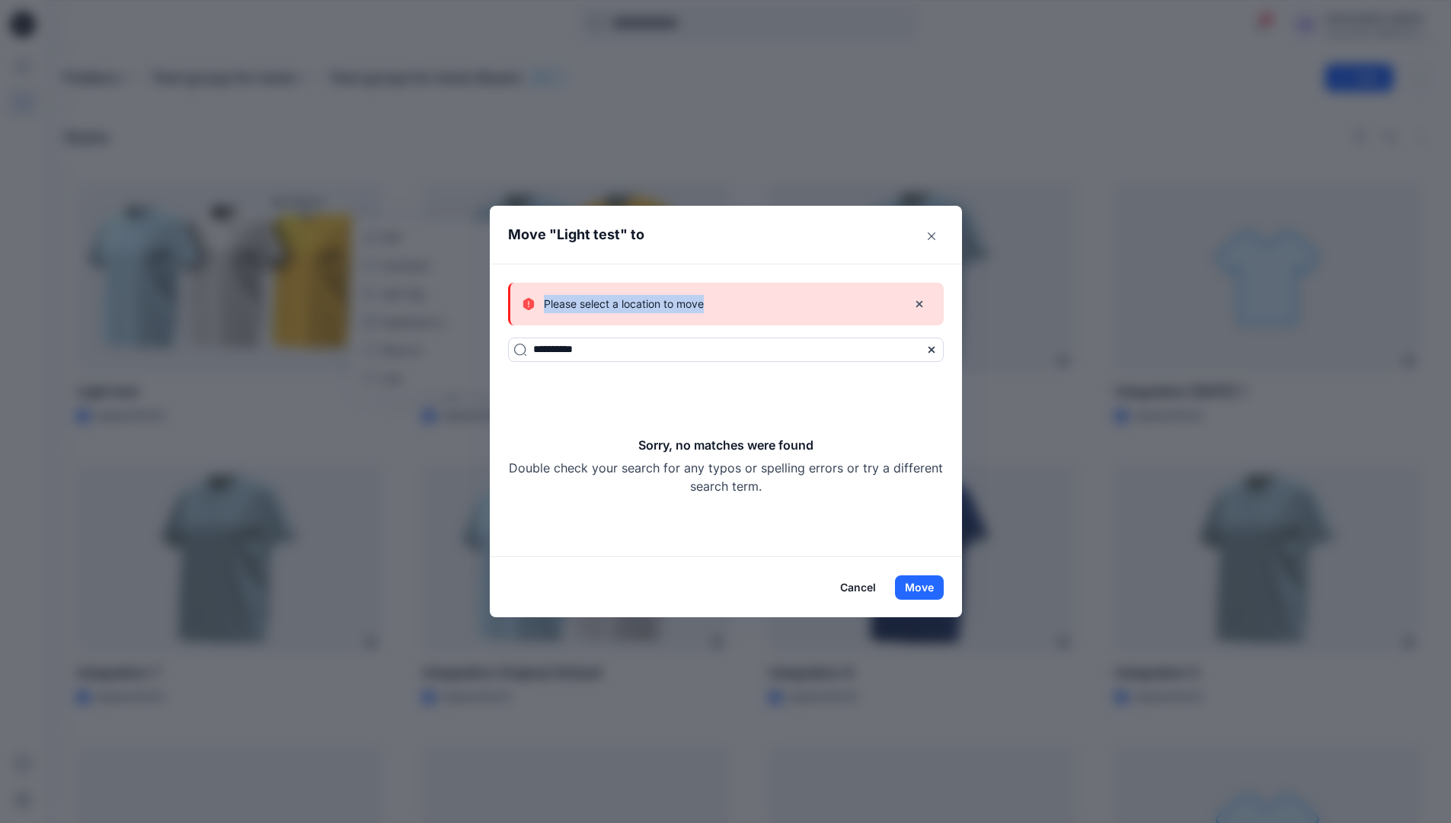
drag, startPoint x: 934, startPoint y: 579, endPoint x: 718, endPoint y: 304, distance: 349.4
click at [718, 304] on div "Please select a location to move" at bounding box center [708, 304] width 372 height 18
click at [857, 585] on button "Cancel" at bounding box center [858, 587] width 56 height 24
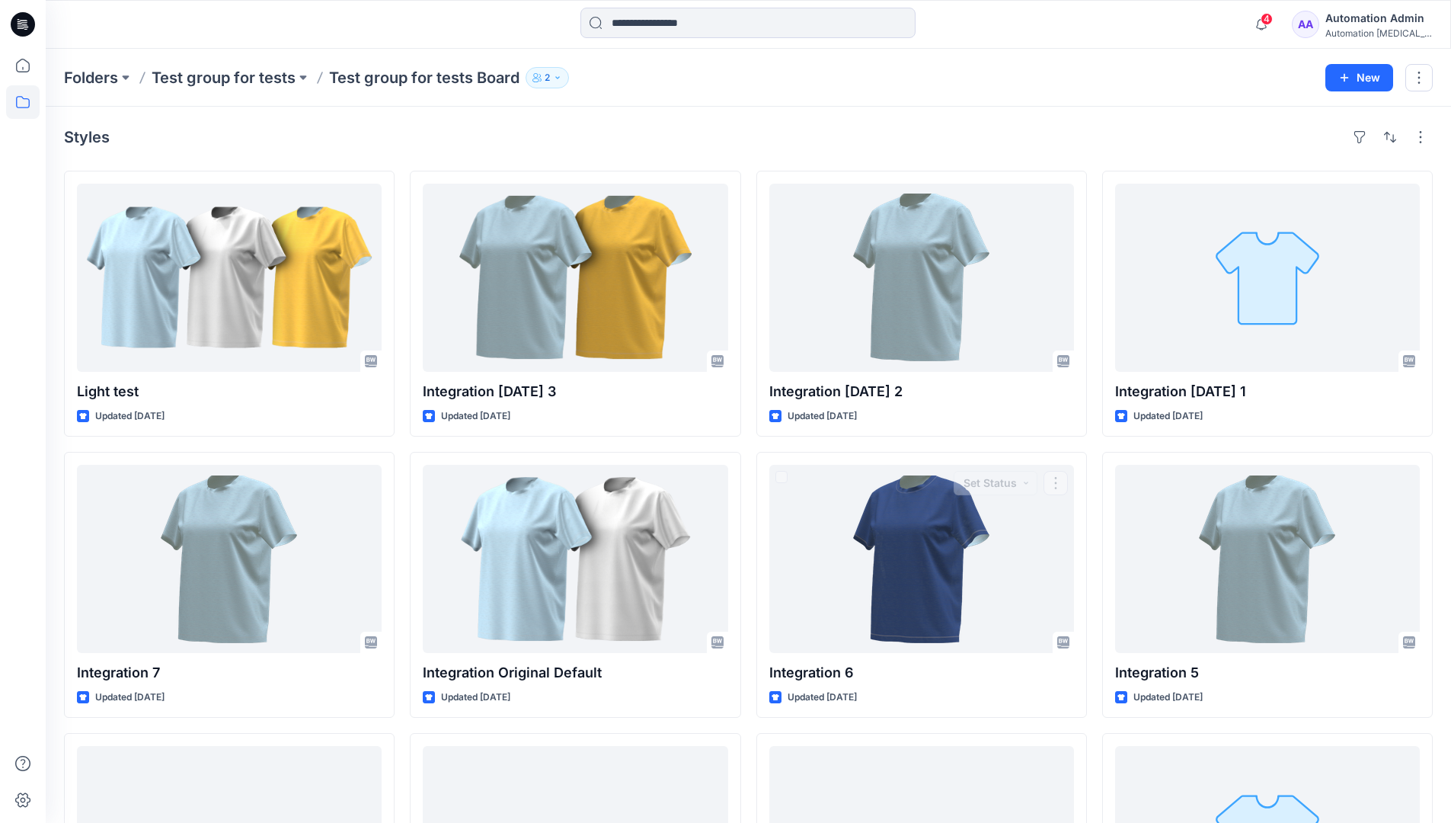
click at [1369, 20] on div "Automation Admin" at bounding box center [1378, 18] width 107 height 18
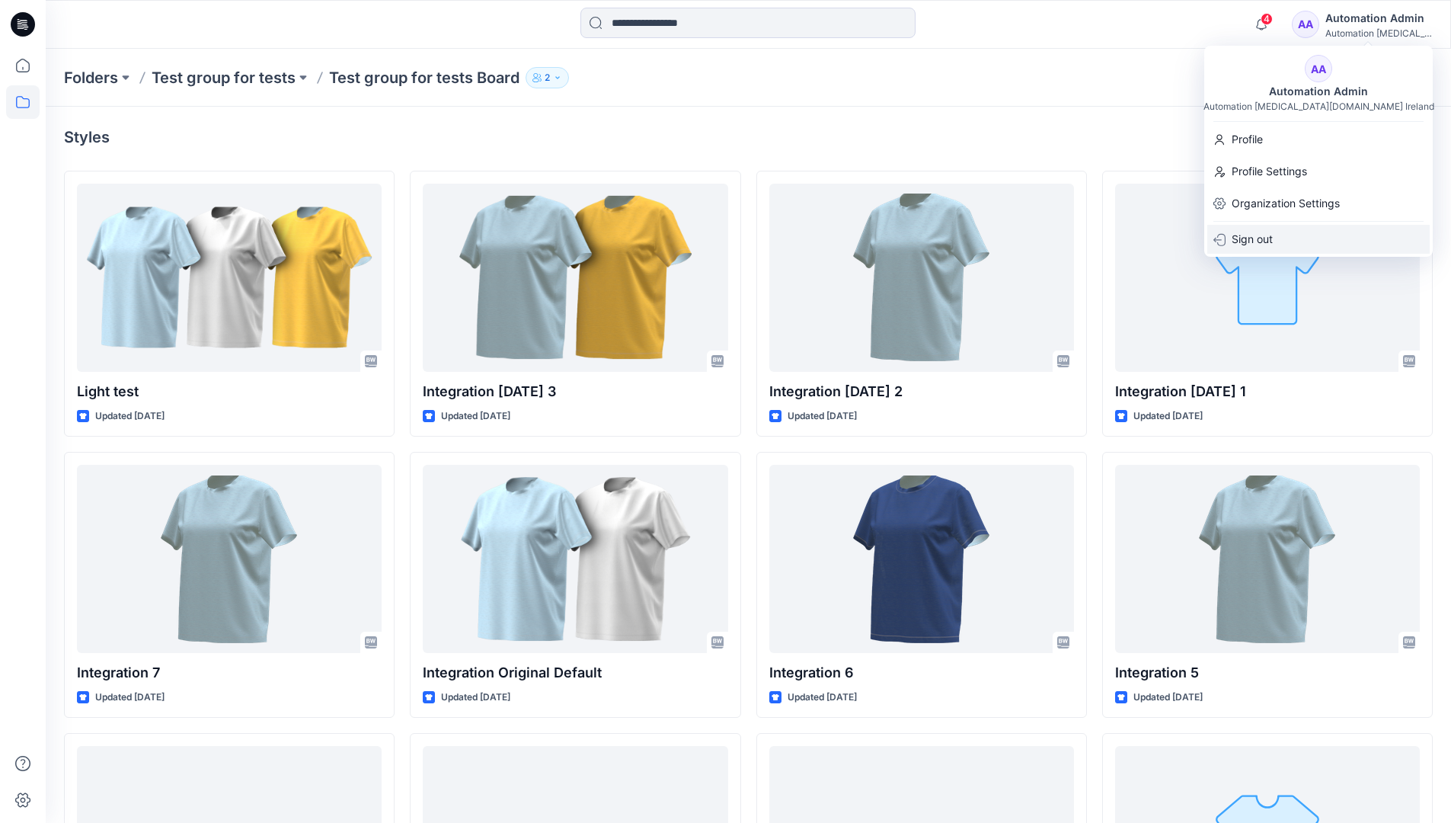
click at [1244, 243] on p "Sign out" at bounding box center [1252, 239] width 41 height 29
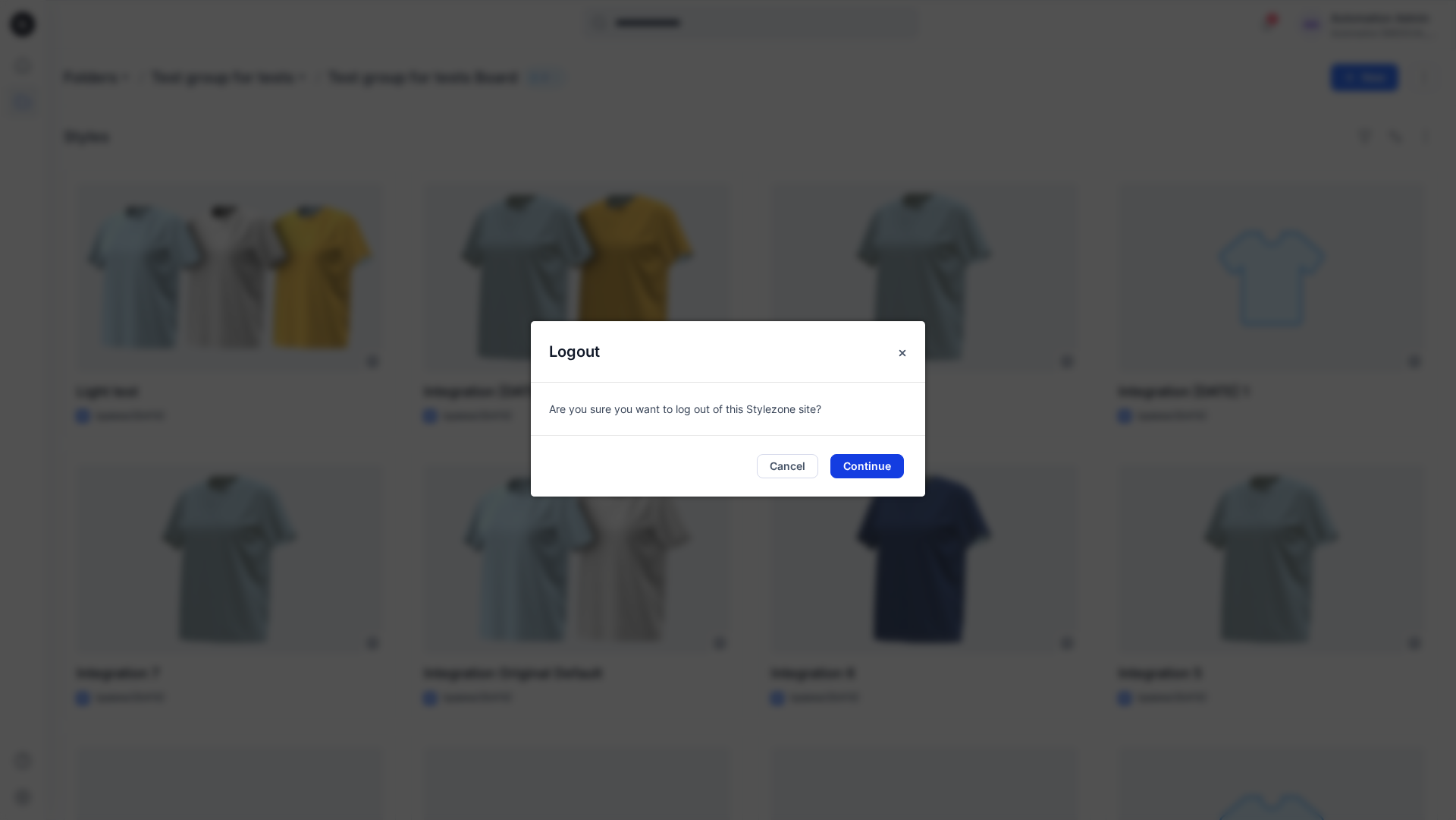
click at [884, 469] on button "Continue" at bounding box center [867, 465] width 74 height 24
